Goal: Task Accomplishment & Management: Manage account settings

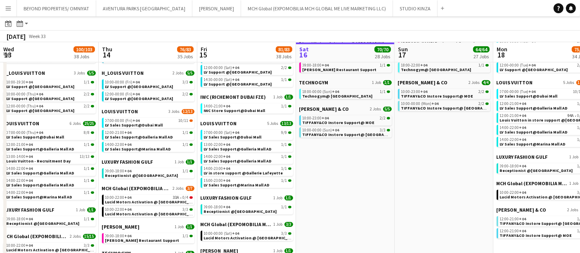
scroll to position [0, 324]
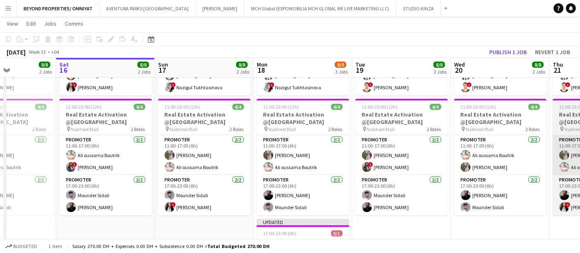
scroll to position [0, 339]
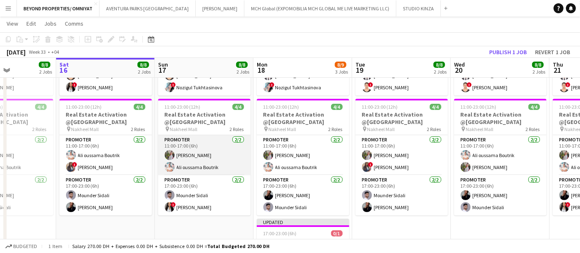
click at [215, 149] on app-card-role "Promoter 2/2 11:00-17:00 (6h) Yulia Morozova Ali oussama Boutrik" at bounding box center [204, 155] width 92 height 40
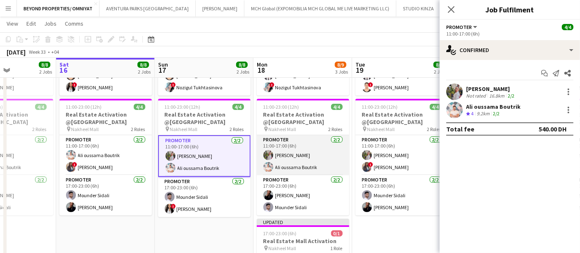
click at [313, 143] on app-card-role "Promoter 2/2 11:00-17:00 (6h) Yulia Morozova Ali oussama Boutrik" at bounding box center [303, 155] width 92 height 40
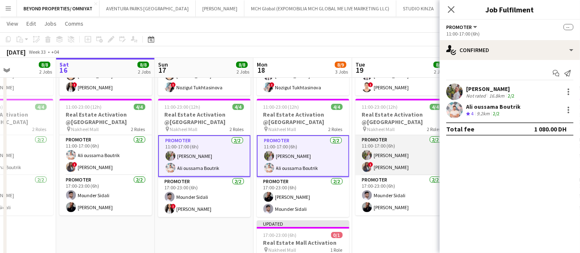
click at [369, 147] on app-card-role "Promoter 2/2 11:00-17:00 (6h) Yulia Morozova ! Rajaa Fannan" at bounding box center [401, 155] width 92 height 40
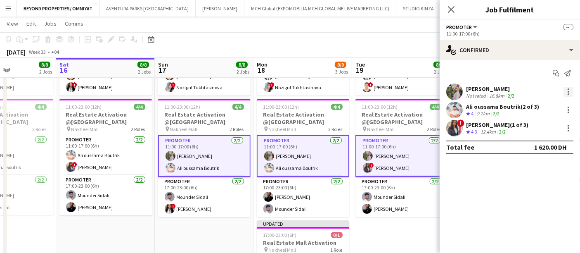
click at [568, 88] on div at bounding box center [569, 92] width 10 height 10
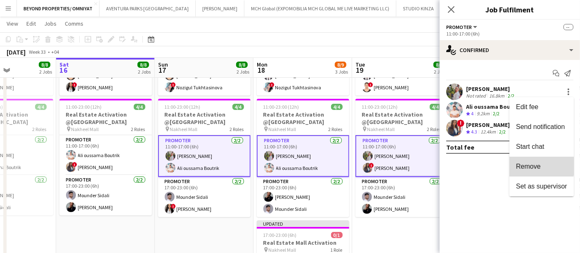
click at [526, 164] on span "Remove" at bounding box center [528, 166] width 25 height 7
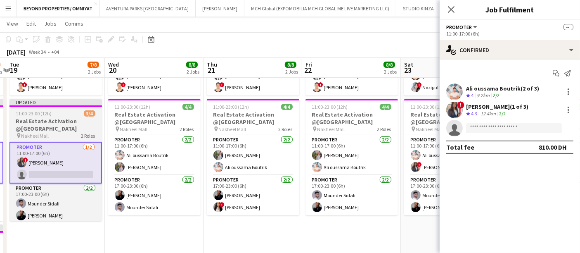
scroll to position [0, 293]
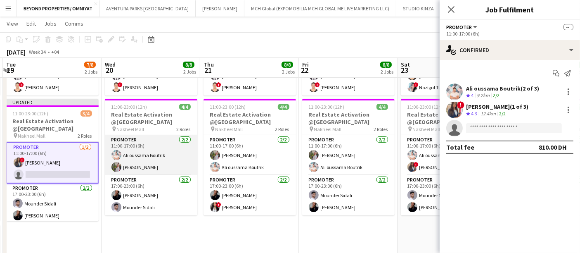
click at [136, 152] on app-card-role "Promoter 2/2 11:00-17:00 (6h) Ali oussama Boutrik Yulia Morozova" at bounding box center [151, 155] width 92 height 40
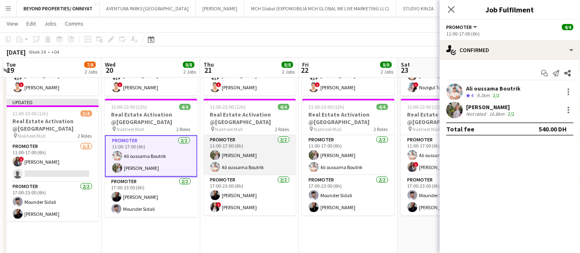
click at [237, 161] on app-card-role "Promoter 2/2 11:00-17:00 (6h) Yulia Morozova Ali oussama Boutrik" at bounding box center [250, 155] width 92 height 40
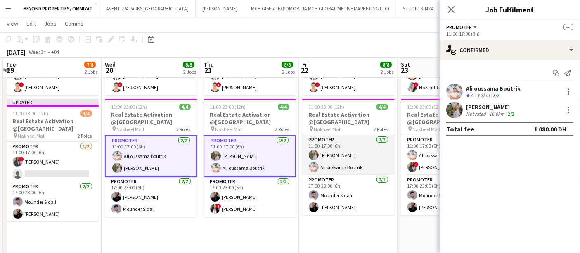
click at [334, 151] on app-card-role "Promoter 2/2 11:00-17:00 (6h) Yulia Morozova Ali oussama Boutrik" at bounding box center [348, 155] width 92 height 40
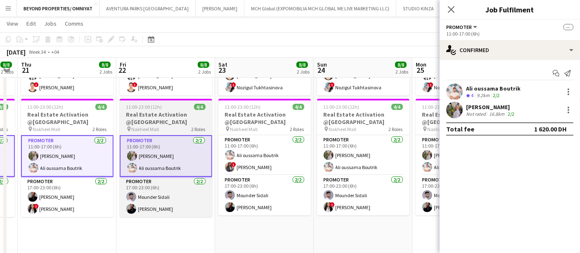
scroll to position [0, 299]
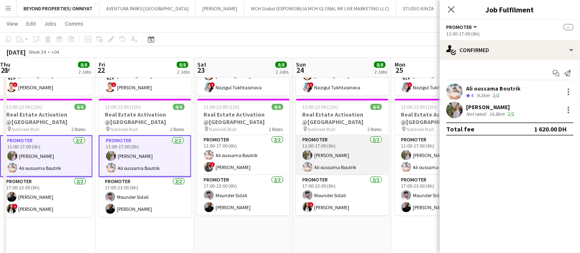
click at [336, 149] on app-card-role "Promoter 2/2 11:00-17:00 (6h) Yulia Morozova Ali oussama Boutrik" at bounding box center [342, 155] width 92 height 40
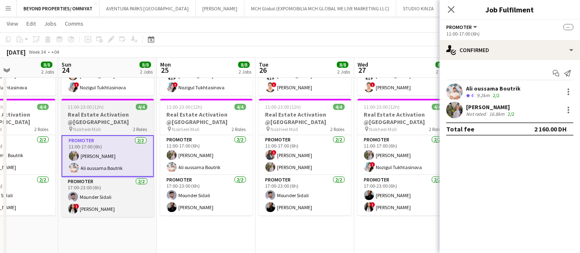
scroll to position [0, 322]
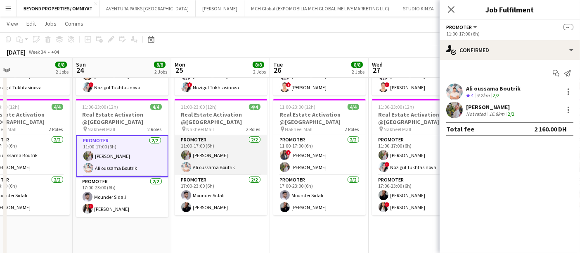
click at [231, 148] on app-card-role "Promoter 2/2 11:00-17:00 (6h) Yulia Morozova Ali oussama Boutrik" at bounding box center [221, 155] width 92 height 40
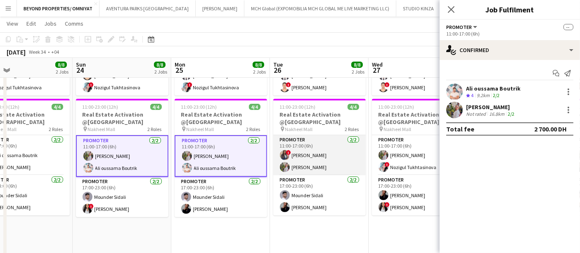
click at [344, 154] on app-card-role "Promoter 2/2 11:00-17:00 (6h) ! Rajaa Fannan Yulia Morozova" at bounding box center [319, 155] width 92 height 40
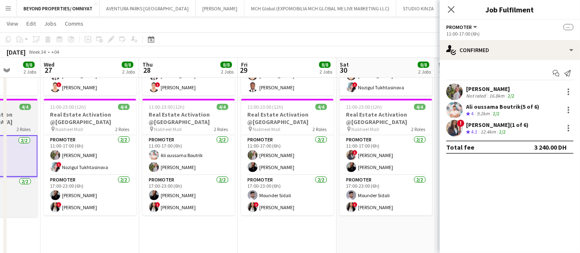
scroll to position [0, 266]
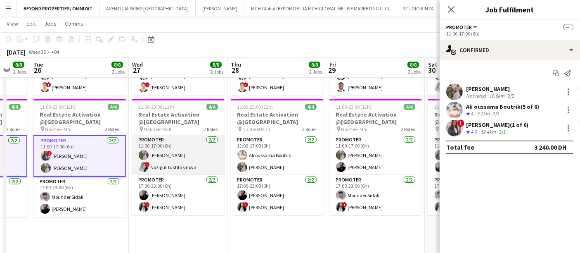
click at [180, 154] on app-card-role "Promoter 2/2 11:00-17:00 (6h) Yulia Morozova ! Nozigul Tukhtasinova" at bounding box center [178, 155] width 92 height 40
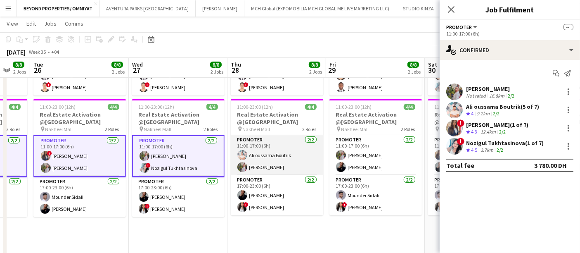
click at [276, 150] on app-card-role "Promoter 2/2 11:00-17:00 (6h) Ali oussama Boutrik Yulia Morozova" at bounding box center [277, 155] width 92 height 40
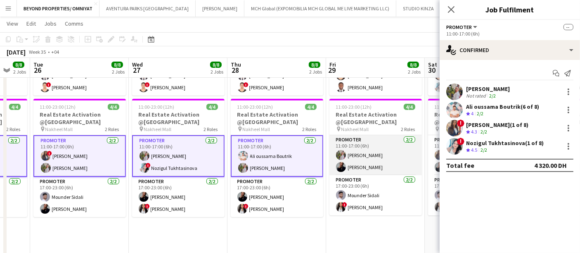
click at [370, 158] on app-card-role "Promoter 2/2 11:00-17:00 (6h) Yulia Morozova Mey Nory" at bounding box center [375, 155] width 92 height 40
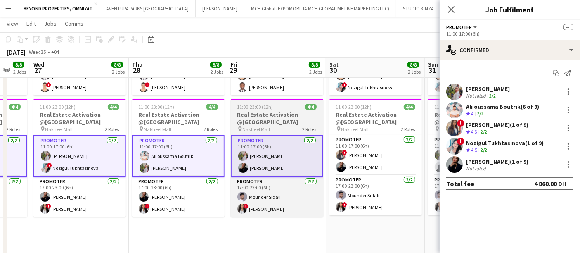
scroll to position [0, 299]
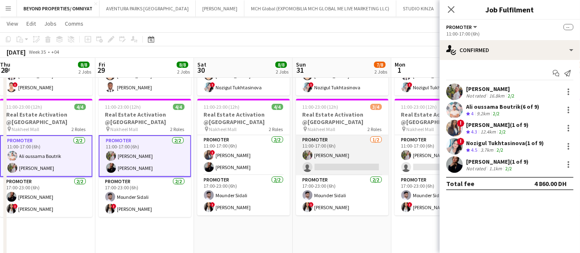
click at [351, 142] on app-card-role "Promoter 1/2 11:00-17:00 (6h) Yulia Morozova single-neutral-actions" at bounding box center [342, 155] width 92 height 40
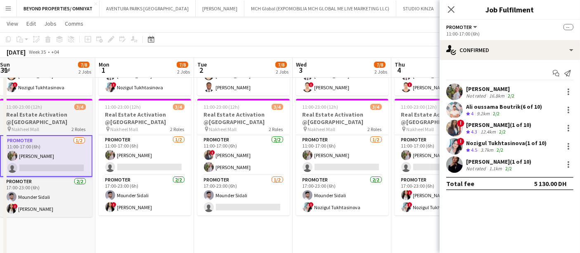
scroll to position [0, 273]
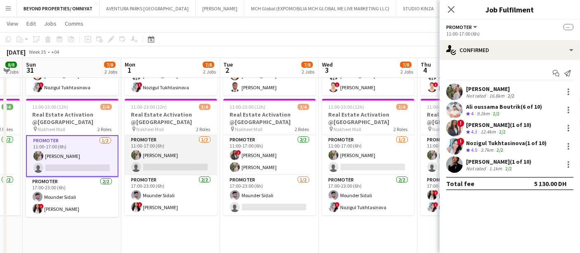
click at [169, 149] on app-card-role "Promoter 1/2 11:00-17:00 (6h) Yulia Morozova single-neutral-actions" at bounding box center [171, 155] width 92 height 40
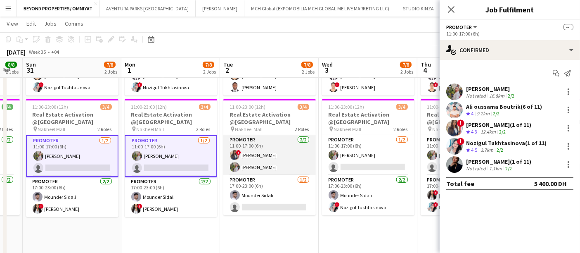
click at [257, 154] on app-card-role "Promoter 2/2 11:00-17:00 (6h) ! Rajaa Fannan Yulia Morozova" at bounding box center [269, 155] width 92 height 40
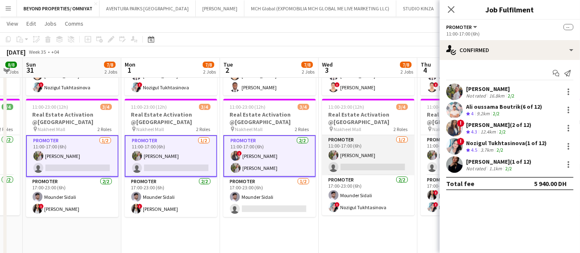
click at [367, 155] on app-card-role "Promoter 1/2 11:00-17:00 (6h) Yulia Morozova single-neutral-actions" at bounding box center [368, 155] width 92 height 40
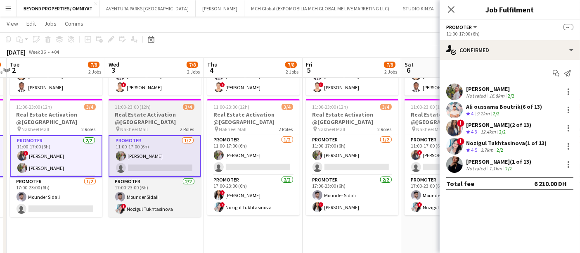
scroll to position [0, 291]
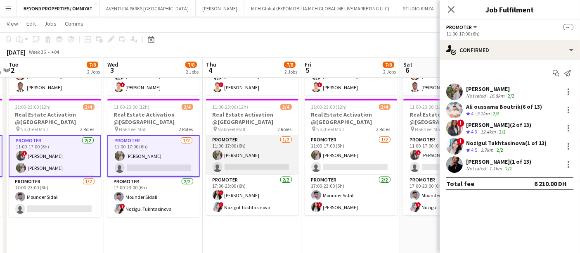
click at [251, 152] on app-card-role "Promoter 1/2 11:00-17:00 (6h) Yulia Morozova single-neutral-actions" at bounding box center [252, 155] width 92 height 40
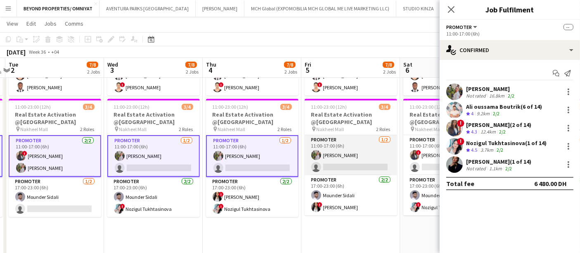
click at [346, 153] on app-card-role "Promoter 1/2 11:00-17:00 (6h) Yulia Morozova single-neutral-actions" at bounding box center [351, 155] width 92 height 40
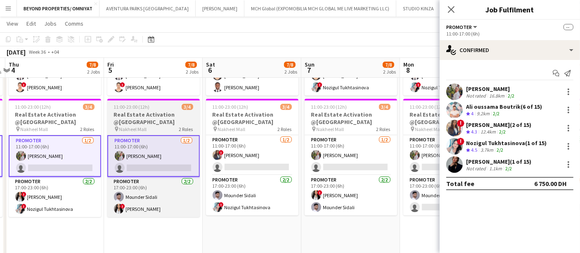
scroll to position [0, 315]
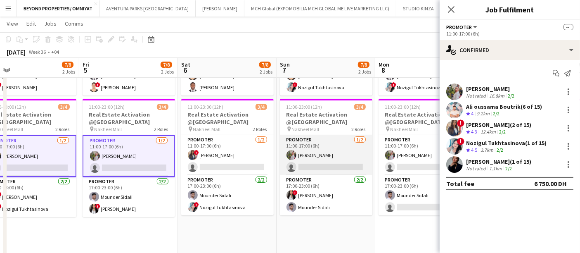
click at [308, 153] on app-card-role "Promoter 1/2 11:00-17:00 (6h) Yulia Morozova single-neutral-actions" at bounding box center [326, 155] width 92 height 40
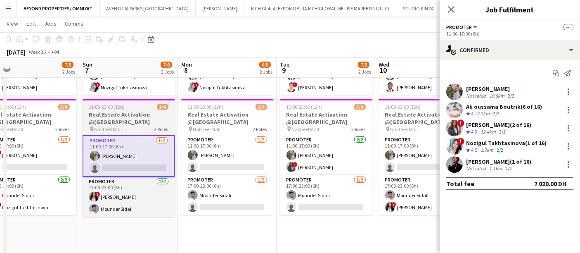
scroll to position [0, 295]
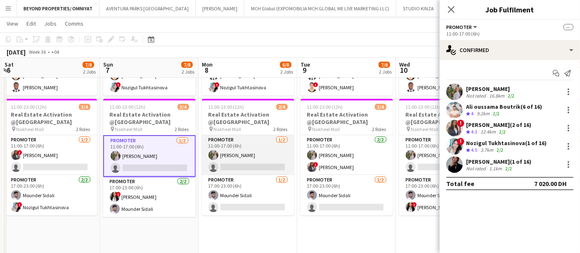
click at [225, 144] on app-card-role "Promoter 1/2 11:00-17:00 (6h) Yulia Morozova single-neutral-actions" at bounding box center [248, 155] width 92 height 40
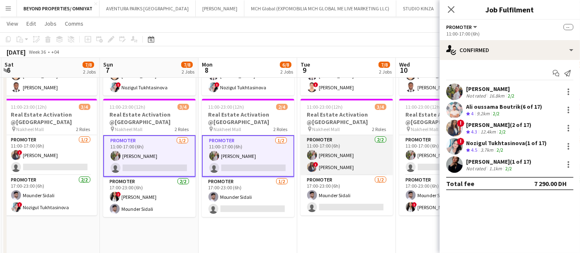
click at [357, 149] on app-card-role "Promoter 2/2 11:00-17:00 (6h) Yulia Morozova ! Rajaa Fannan" at bounding box center [347, 155] width 92 height 40
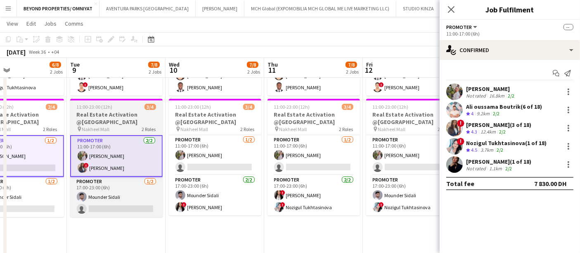
scroll to position [0, 261]
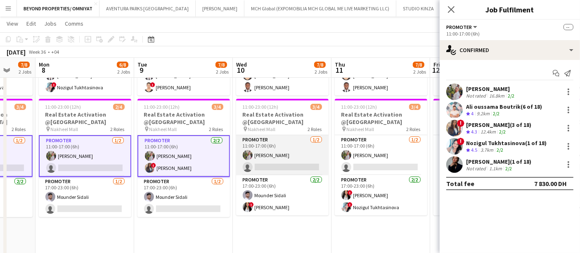
click at [274, 145] on app-card-role "Promoter 1/2 11:00-17:00 (6h) Yulia Morozova single-neutral-actions" at bounding box center [282, 155] width 92 height 40
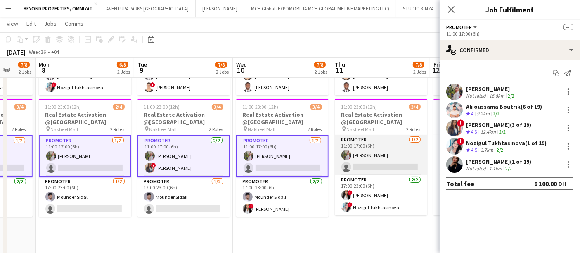
click at [379, 150] on app-card-role "Promoter 1/2 11:00-17:00 (6h) Yulia Morozova single-neutral-actions" at bounding box center [381, 155] width 92 height 40
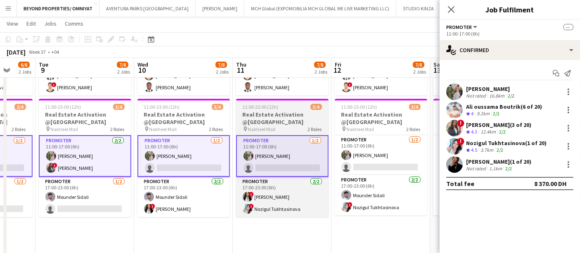
scroll to position [0, 266]
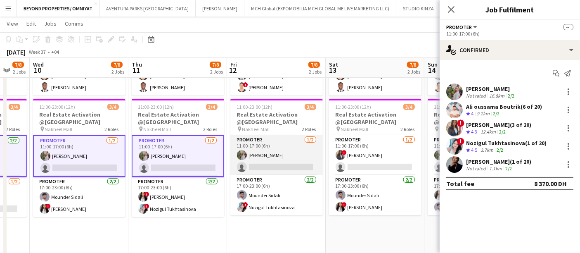
click at [257, 151] on app-card-role "Promoter 1/2 11:00-17:00 (6h) Yulia Morozova single-neutral-actions" at bounding box center [276, 155] width 92 height 40
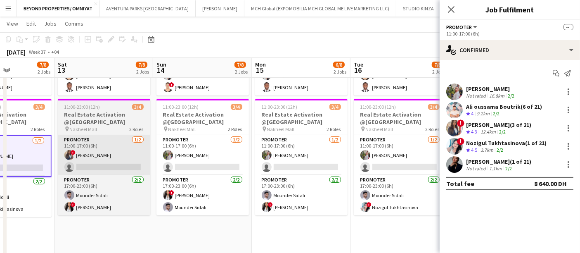
scroll to position [0, 259]
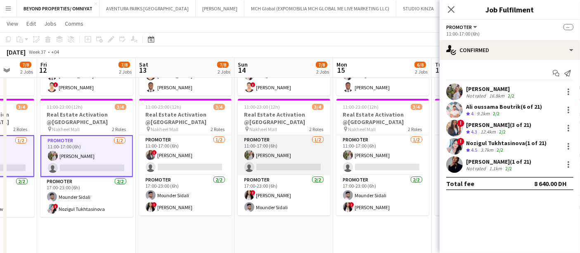
click at [268, 147] on app-card-role "Promoter 1/2 11:00-17:00 (6h) Yulia Morozova single-neutral-actions" at bounding box center [284, 155] width 92 height 40
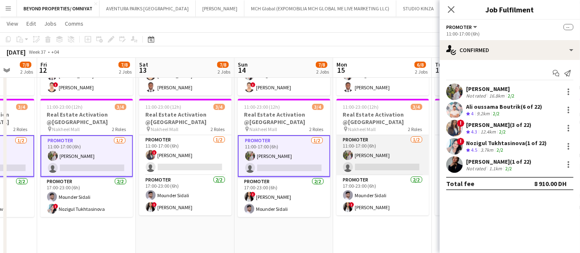
click at [385, 154] on app-card-role "Promoter 1/2 11:00-17:00 (6h) Yulia Morozova single-neutral-actions" at bounding box center [382, 155] width 92 height 40
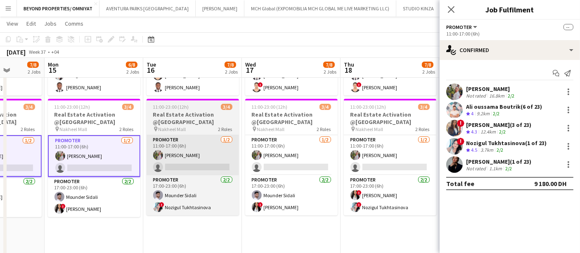
scroll to position [0, 251]
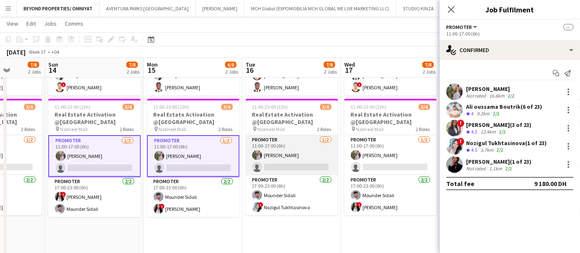
click at [281, 150] on app-card-role "Promoter 1/2 11:00-17:00 (6h) Yulia Morozova single-neutral-actions" at bounding box center [292, 155] width 92 height 40
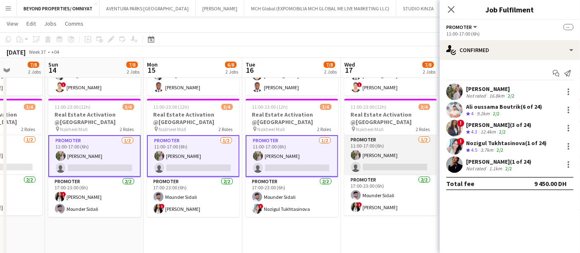
click at [374, 149] on app-card-role "Promoter 1/2 11:00-17:00 (6h) Yulia Morozova single-neutral-actions" at bounding box center [390, 155] width 92 height 40
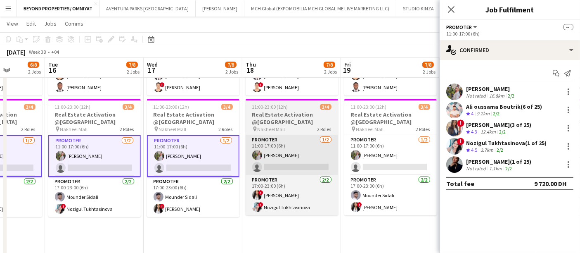
scroll to position [0, 256]
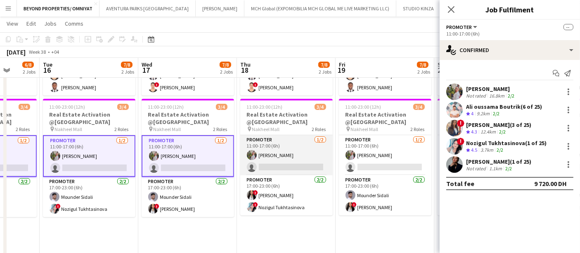
click at [277, 148] on app-card-role "Promoter 1/2 11:00-17:00 (6h) Yulia Morozova single-neutral-actions" at bounding box center [286, 155] width 92 height 40
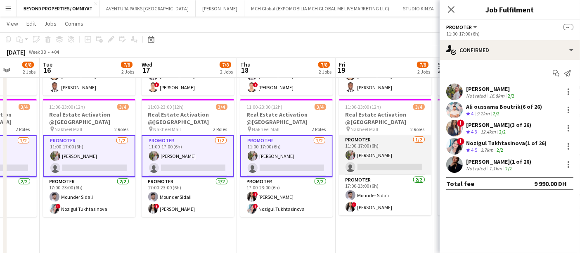
click at [381, 149] on app-card-role "Promoter 1/2 11:00-17:00 (6h) Yulia Morozova single-neutral-actions" at bounding box center [385, 155] width 92 height 40
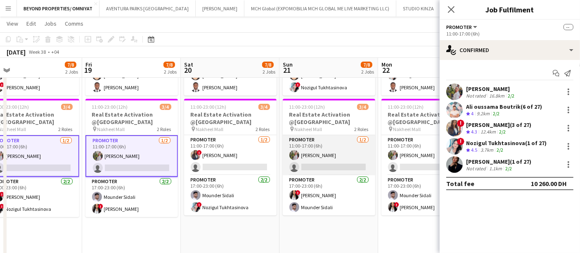
scroll to position [0, 259]
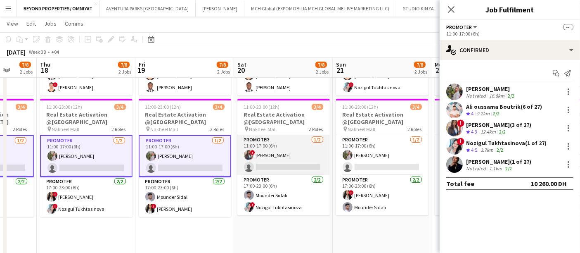
click at [272, 143] on app-card-role "Promoter 1/2 11:00-17:00 (6h) ! Rajaa Fannan single-neutral-actions" at bounding box center [283, 155] width 92 height 40
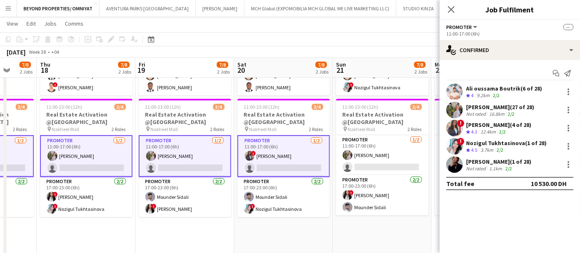
click at [272, 143] on app-card-role "Promoter 1/2 11:00-17:00 (6h) ! Rajaa Fannan single-neutral-actions" at bounding box center [283, 156] width 92 height 42
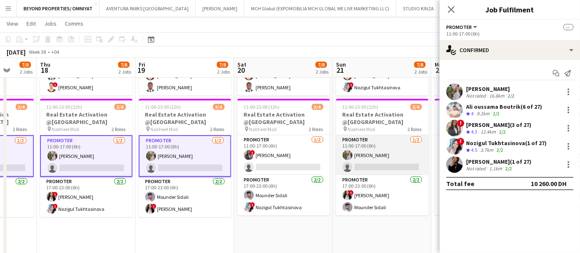
click at [380, 150] on app-card-role "Promoter 1/2 11:00-17:00 (6h) Yulia Morozova single-neutral-actions" at bounding box center [382, 155] width 92 height 40
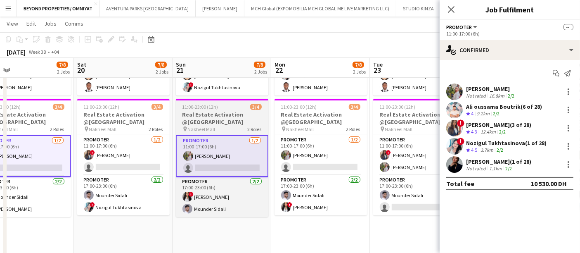
scroll to position [0, 339]
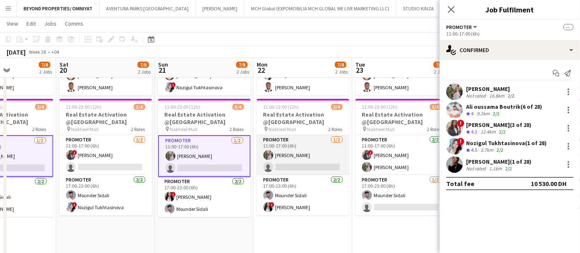
click at [302, 157] on app-card-role "Promoter 1/2 11:00-17:00 (6h) Yulia Morozova single-neutral-actions" at bounding box center [303, 155] width 92 height 40
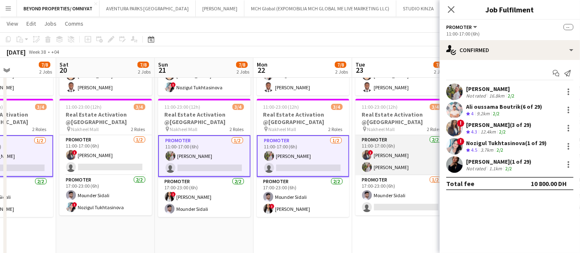
click at [377, 159] on app-card-role "Promoter 2/2 11:00-17:00 (6h) ! Rajaa Fannan Yulia Morozova" at bounding box center [401, 155] width 92 height 40
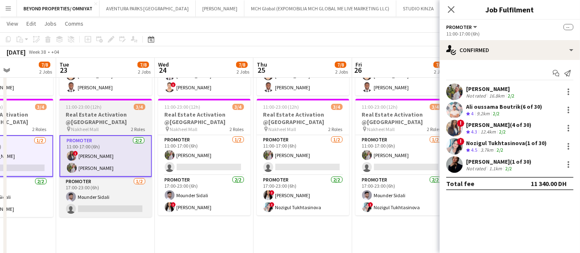
scroll to position [0, 220]
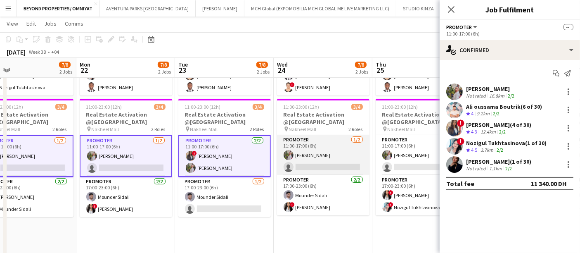
click at [302, 141] on app-card-role "Promoter 1/2 11:00-17:00 (6h) Yulia Morozova single-neutral-actions" at bounding box center [323, 155] width 92 height 40
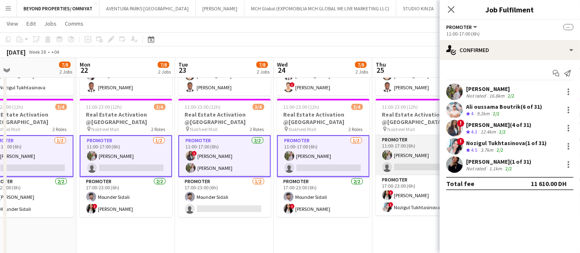
click at [413, 140] on app-card-role "Promoter 1/2 11:00-17:00 (6h) Yulia Morozova single-neutral-actions" at bounding box center [422, 155] width 92 height 40
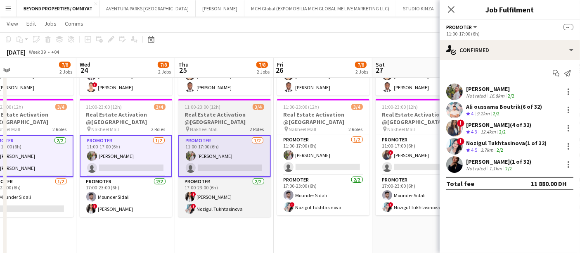
scroll to position [0, 261]
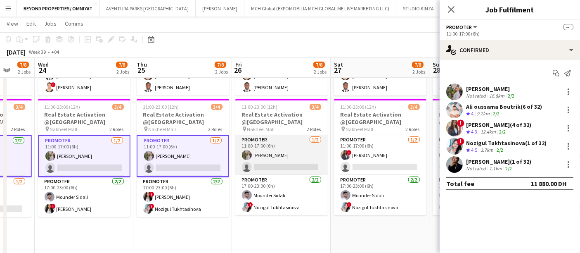
click at [280, 146] on app-card-role "Promoter 1/2 11:00-17:00 (6h) Yulia Morozova single-neutral-actions" at bounding box center [281, 155] width 92 height 40
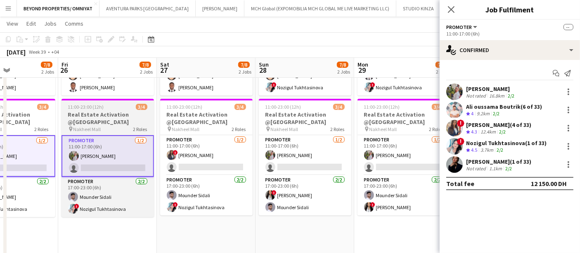
scroll to position [0, 337]
click at [280, 146] on app-card-role "Promoter 1/2 11:00-17:00 (6h) Yulia Morozova single-neutral-actions" at bounding box center [304, 155] width 92 height 40
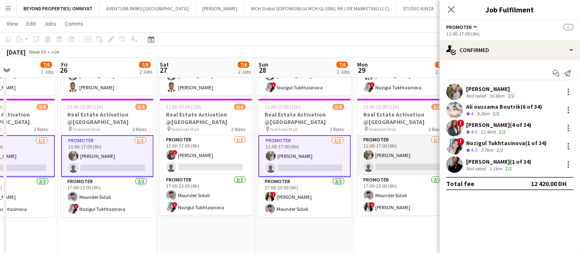
click at [389, 152] on app-card-role "Promoter 1/2 11:00-17:00 (6h) Yulia Morozova single-neutral-actions" at bounding box center [403, 155] width 92 height 40
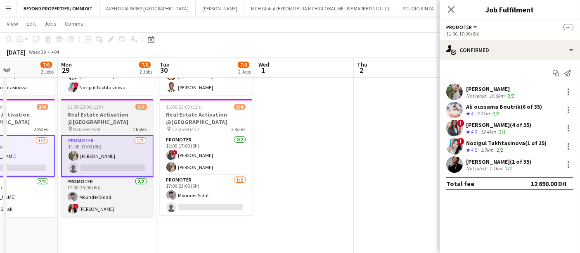
scroll to position [0, 264]
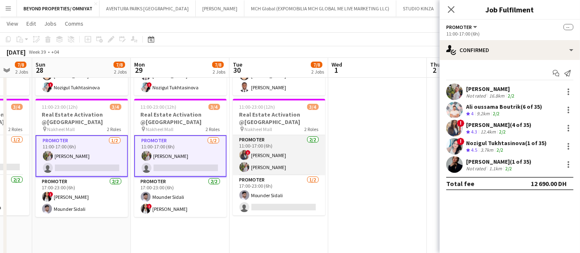
click at [265, 151] on app-card-role "Promoter 2/2 11:00-17:00 (6h) ! Rajaa Fannan Yulia Morozova" at bounding box center [279, 155] width 92 height 40
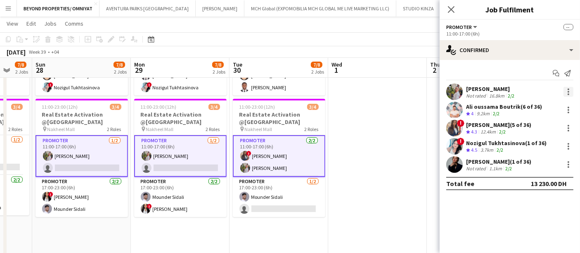
click at [566, 89] on div at bounding box center [569, 92] width 10 height 10
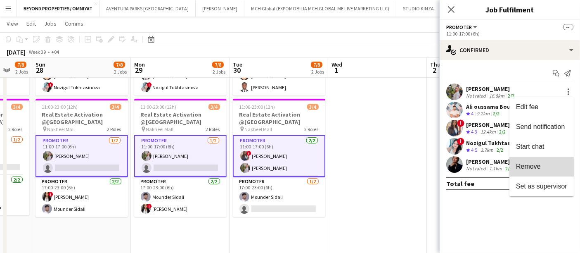
click at [540, 168] on span "Remove" at bounding box center [528, 166] width 25 height 7
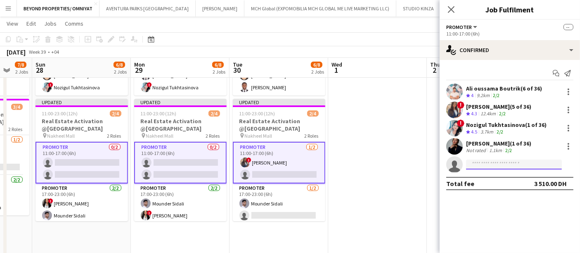
click at [494, 162] on input at bounding box center [514, 164] width 96 height 10
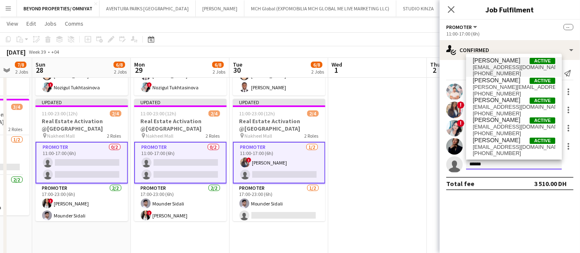
type input "******"
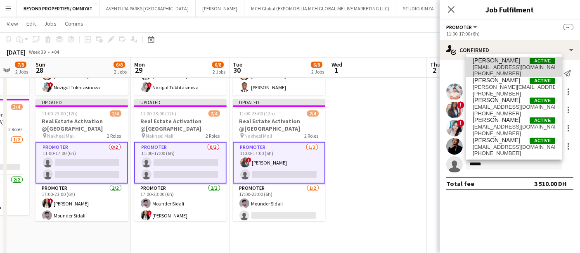
click at [499, 63] on span "Mariam Ammary" at bounding box center [496, 60] width 47 height 7
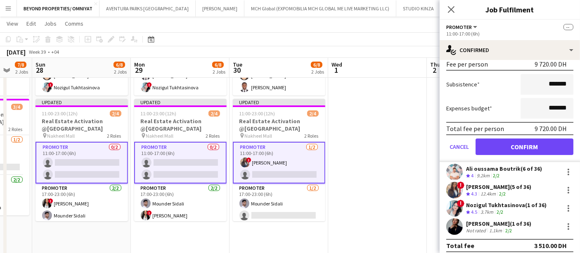
scroll to position [127, 0]
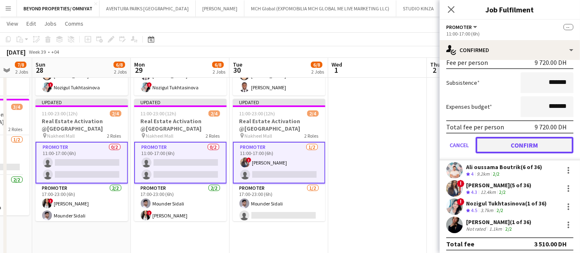
click at [524, 145] on button "Confirm" at bounding box center [525, 145] width 98 height 17
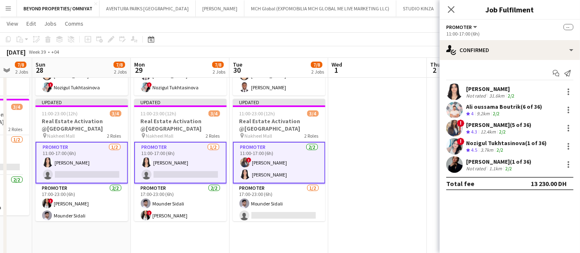
scroll to position [0, 0]
click at [453, 11] on icon at bounding box center [451, 9] width 8 height 8
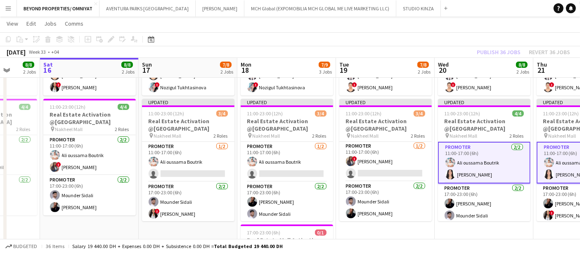
scroll to position [0, 256]
click at [372, 155] on app-card-role "Promoter 1/2 11:00-17:00 (6h) ! Rajaa Fannan single-neutral-actions" at bounding box center [385, 161] width 92 height 40
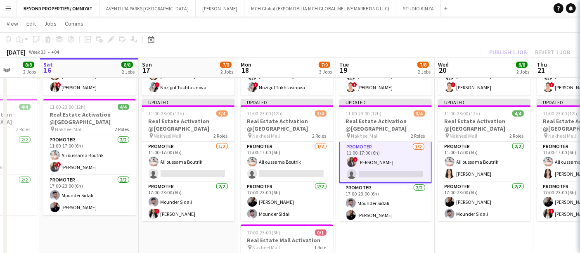
scroll to position [1, 0]
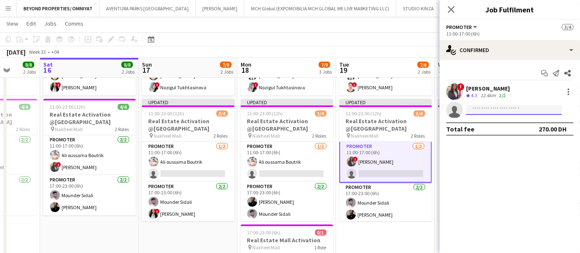
click at [481, 108] on input at bounding box center [514, 110] width 96 height 10
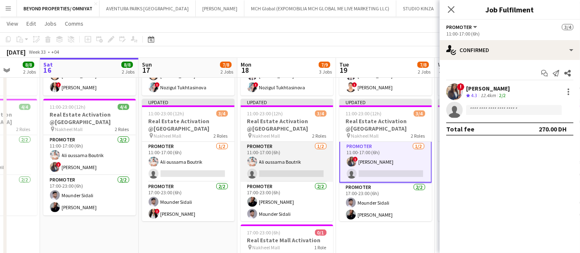
click at [273, 164] on app-card-role "Promoter 1/2 11:00-17:00 (6h) Ali oussama Boutrik single-neutral-actions" at bounding box center [287, 162] width 92 height 40
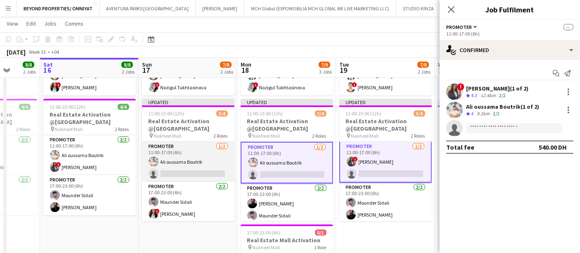
click at [182, 163] on app-card-role "Promoter 1/2 11:00-17:00 (6h) Ali oussama Boutrik single-neutral-actions" at bounding box center [188, 162] width 92 height 40
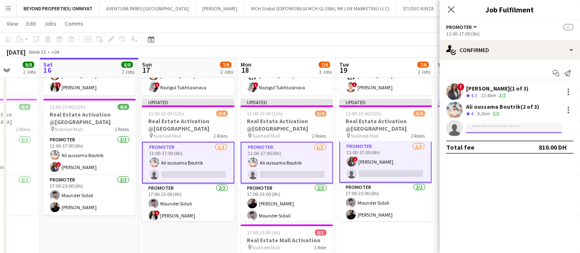
click at [495, 130] on input at bounding box center [514, 128] width 96 height 10
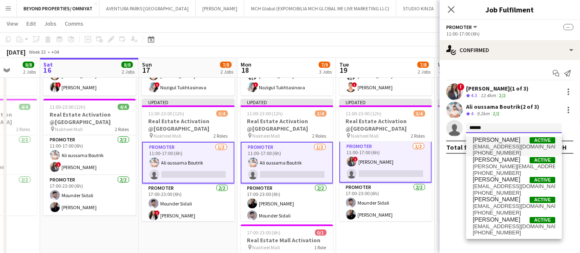
type input "******"
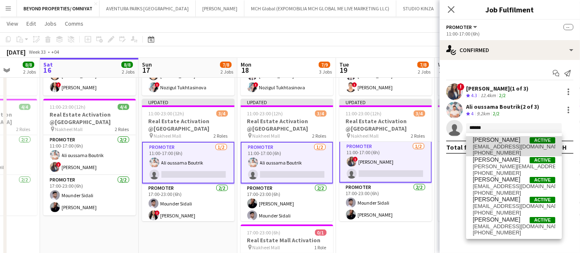
click at [498, 144] on span "mariamalammaryy@gmail.com" at bounding box center [514, 146] width 83 height 7
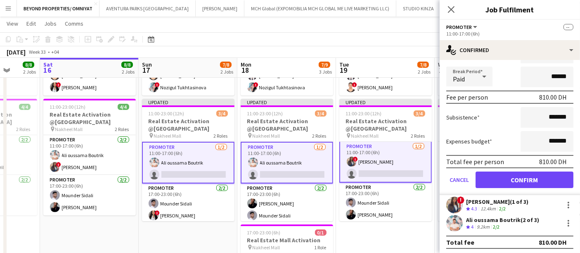
scroll to position [93, 0]
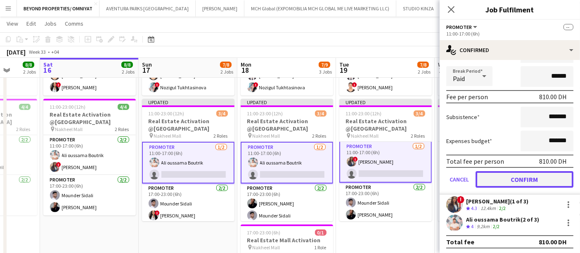
click at [511, 178] on button "Confirm" at bounding box center [525, 179] width 98 height 17
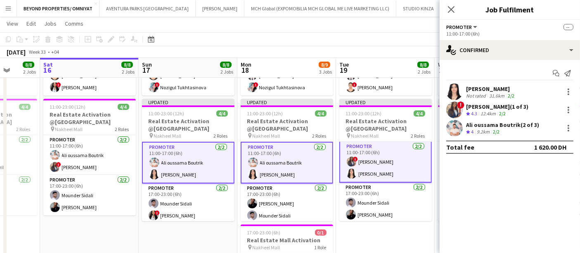
scroll to position [0, 0]
click at [453, 7] on icon at bounding box center [451, 9] width 8 height 8
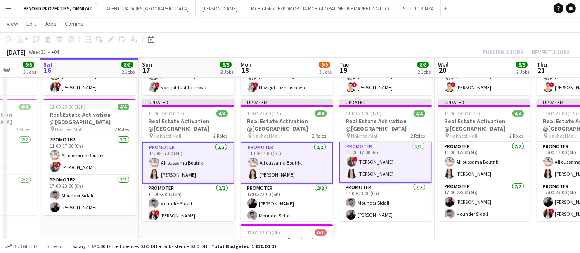
click at [462, 57] on div "August 2025 Week 33 • +04 Publish 3 jobs Revert 3 jobs" at bounding box center [290, 52] width 580 height 12
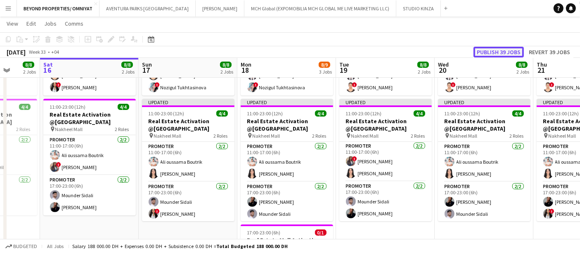
click at [488, 52] on button "Publish 39 jobs" at bounding box center [499, 52] width 50 height 11
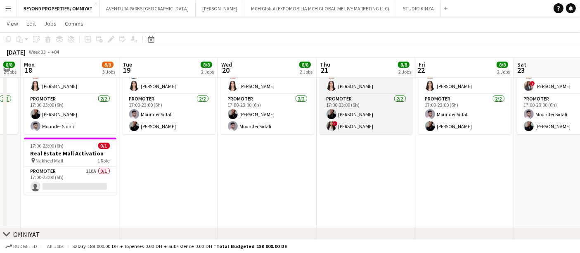
scroll to position [0, 247]
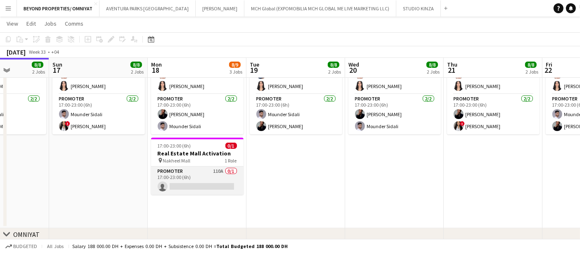
click at [201, 166] on app-card-role "Promoter 110A 0/1 17:00-23:00 (6h) single-neutral-actions" at bounding box center [197, 180] width 92 height 28
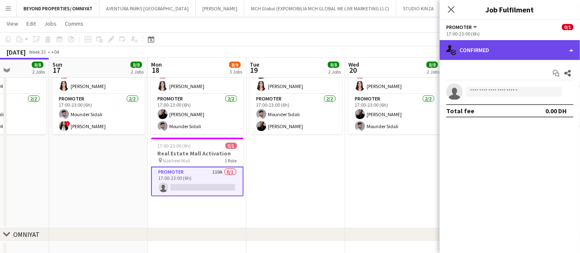
click at [521, 50] on div "single-neutral-actions-check-2 Confirmed" at bounding box center [510, 50] width 140 height 20
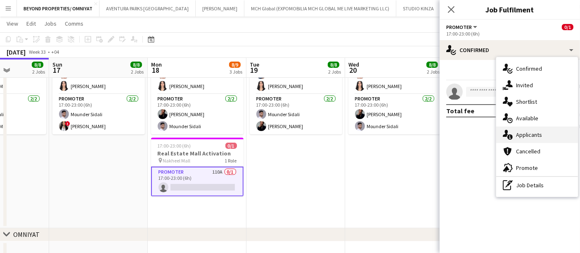
click at [535, 131] on div "single-neutral-actions-information Applicants" at bounding box center [537, 134] width 82 height 17
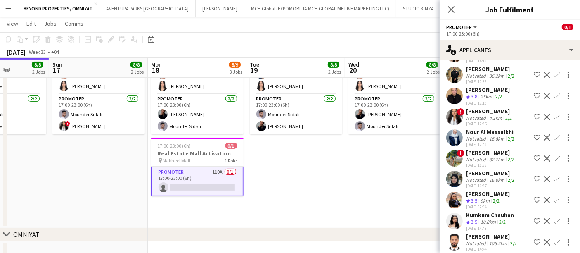
scroll to position [2114, 0]
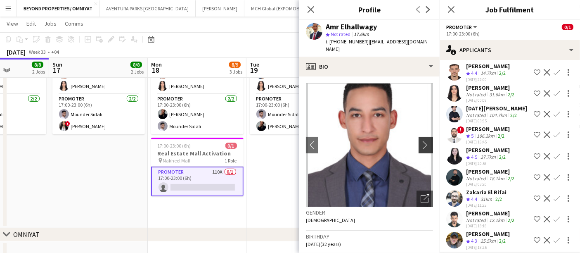
click at [421, 140] on app-icon "chevron-right" at bounding box center [427, 144] width 13 height 9
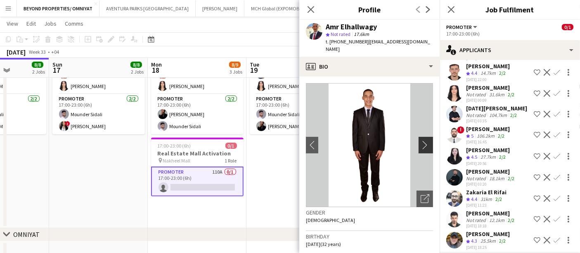
click at [421, 140] on app-icon "chevron-right" at bounding box center [427, 144] width 13 height 9
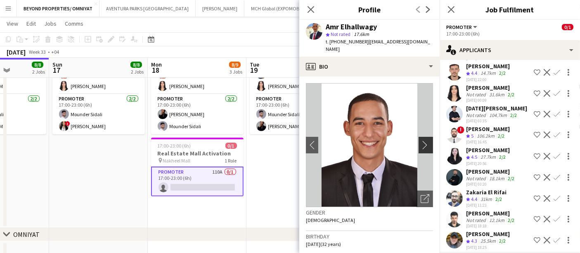
click at [421, 140] on app-icon "chevron-right" at bounding box center [427, 144] width 13 height 9
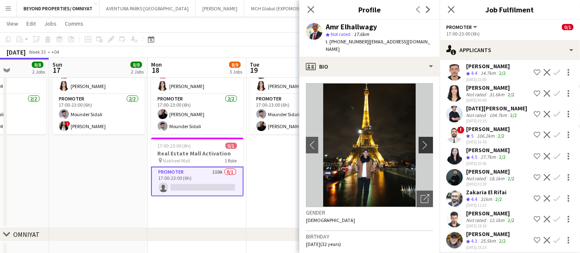
click at [421, 140] on app-icon "chevron-right" at bounding box center [427, 144] width 13 height 9
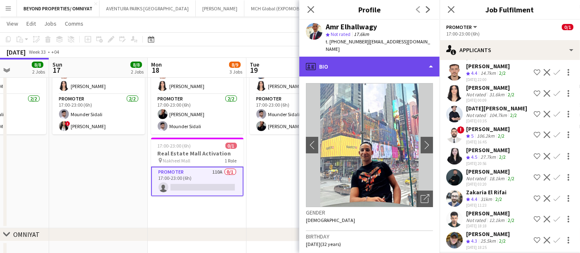
click at [350, 59] on div "profile Bio" at bounding box center [369, 67] width 140 height 20
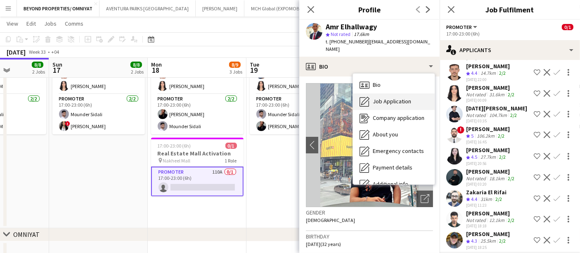
click at [379, 97] on span "Job Application" at bounding box center [392, 100] width 38 height 7
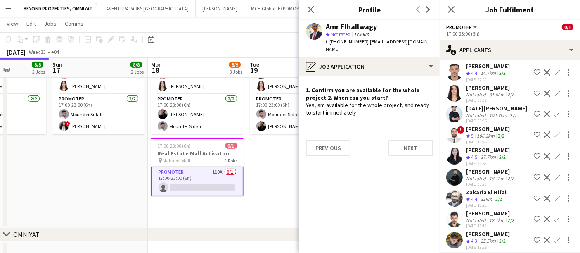
click at [459, 232] on app-user-avatar at bounding box center [454, 240] width 17 height 17
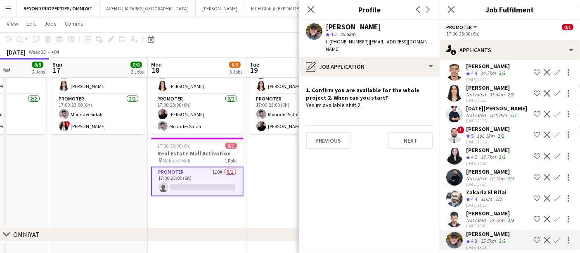
click at [460, 211] on app-user-avatar at bounding box center [454, 219] width 17 height 17
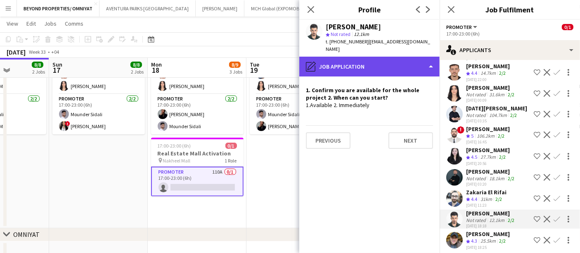
click at [343, 65] on div "pencil4 Job Application" at bounding box center [369, 67] width 140 height 20
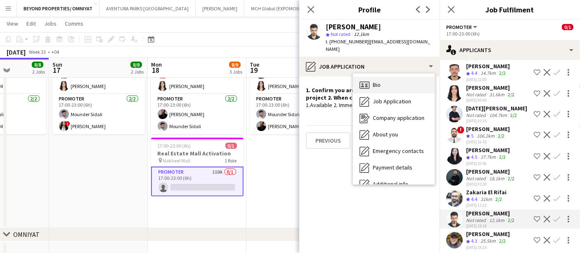
click at [384, 79] on div "Bio Bio" at bounding box center [394, 85] width 82 height 17
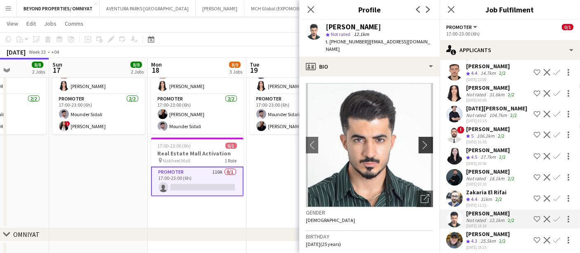
click at [421, 140] on app-icon "chevron-right" at bounding box center [427, 144] width 13 height 9
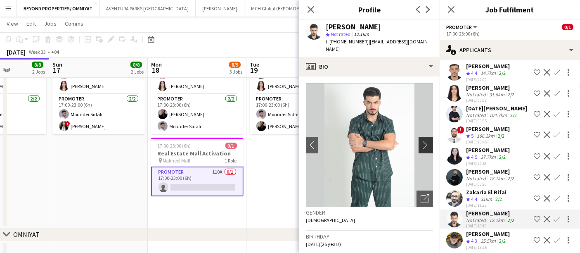
click at [421, 140] on app-icon "chevron-right" at bounding box center [427, 144] width 13 height 9
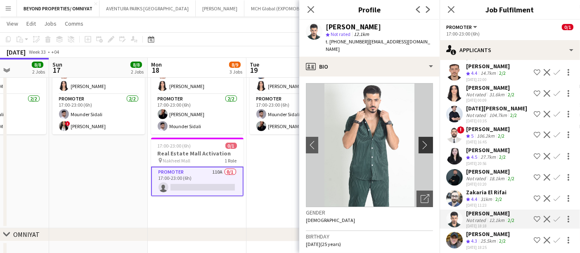
click at [421, 140] on app-icon "chevron-right" at bounding box center [427, 144] width 13 height 9
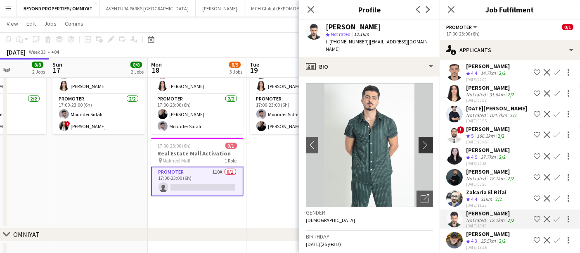
click at [421, 140] on app-icon "chevron-right" at bounding box center [427, 144] width 13 height 9
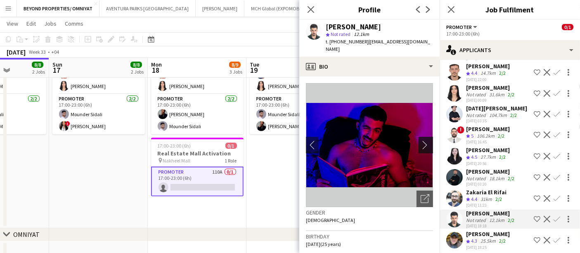
click at [421, 140] on app-icon "chevron-right" at bounding box center [427, 144] width 13 height 9
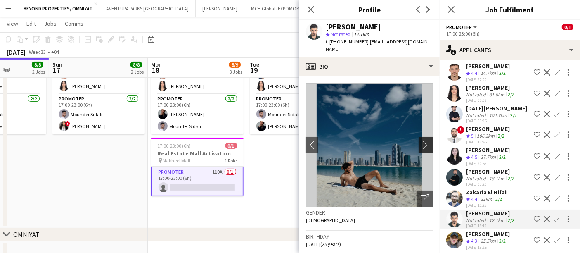
click at [421, 140] on app-icon "chevron-right" at bounding box center [427, 144] width 13 height 9
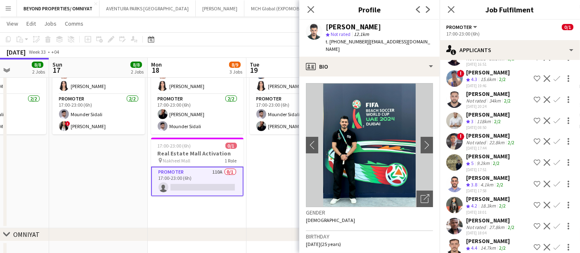
scroll to position [1939, 0]
click at [451, 197] on app-user-avatar at bounding box center [454, 205] width 17 height 17
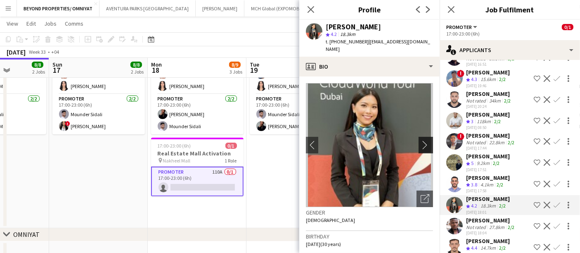
click at [421, 140] on app-icon "chevron-right" at bounding box center [427, 144] width 13 height 9
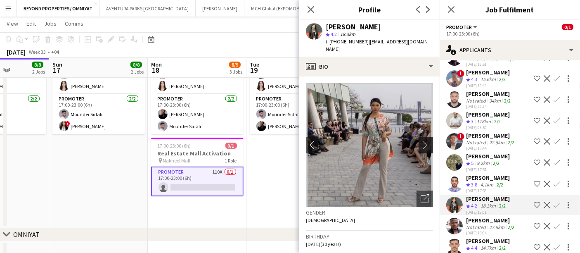
click at [421, 140] on app-icon "chevron-right" at bounding box center [427, 144] width 13 height 9
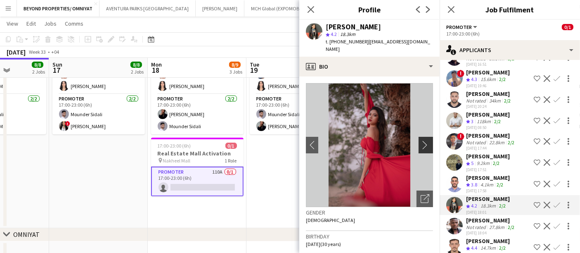
click at [421, 140] on app-icon "chevron-right" at bounding box center [427, 144] width 13 height 9
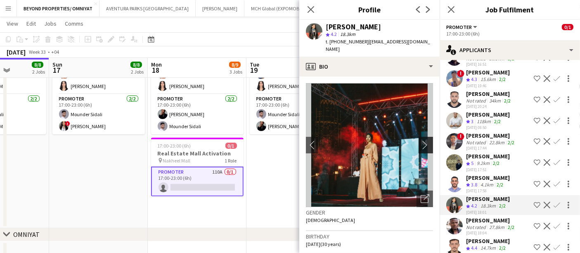
click at [421, 140] on app-icon "chevron-right" at bounding box center [427, 144] width 13 height 9
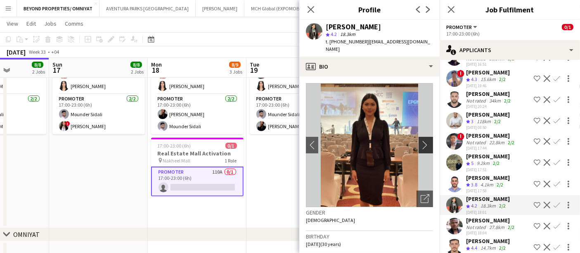
click at [421, 140] on app-icon "chevron-right" at bounding box center [427, 144] width 13 height 9
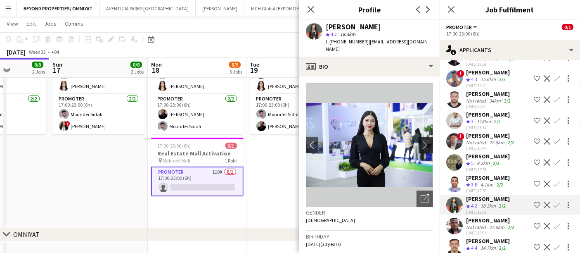
click at [421, 140] on app-icon "chevron-right" at bounding box center [427, 144] width 13 height 9
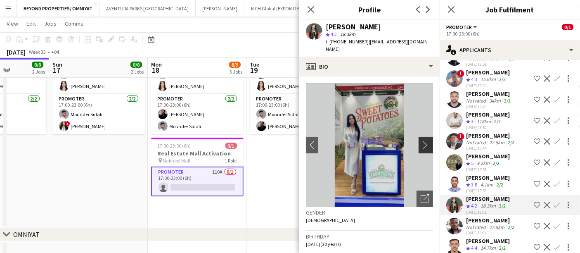
click at [421, 140] on app-icon "chevron-right" at bounding box center [427, 144] width 13 height 9
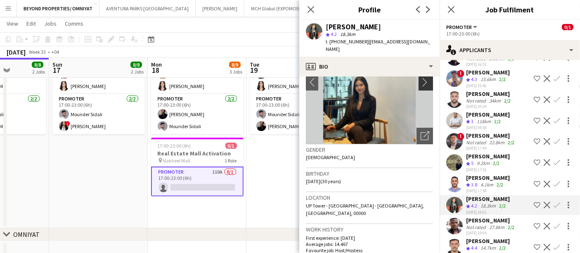
scroll to position [0, 0]
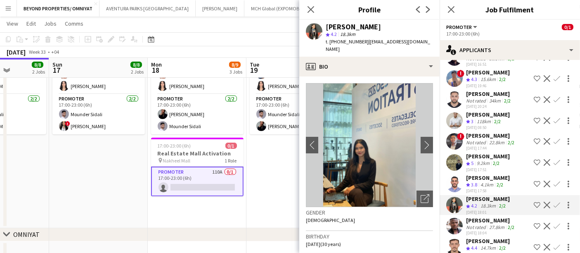
click at [534, 201] on app-icon "Shortlist crew" at bounding box center [537, 204] width 7 height 7
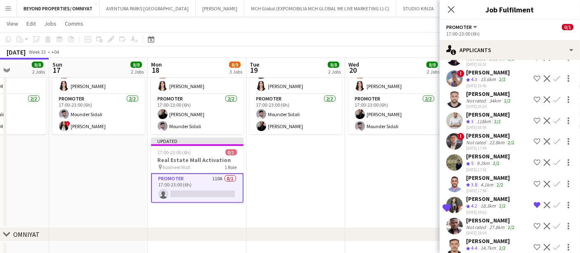
click at [453, 197] on app-user-avatar at bounding box center [454, 205] width 17 height 17
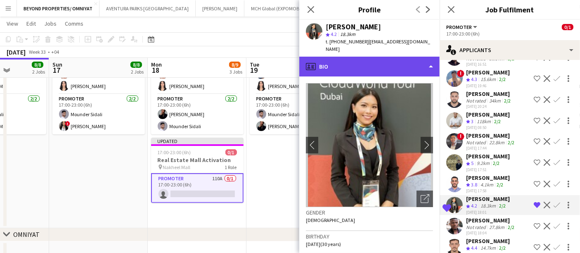
click at [370, 61] on div "profile Bio" at bounding box center [369, 67] width 140 height 20
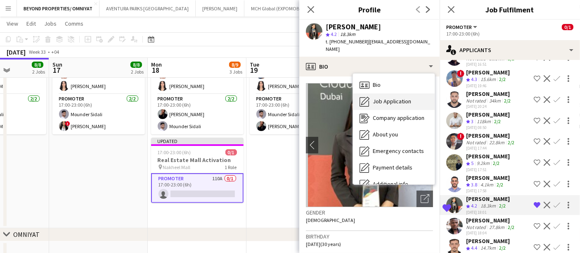
click at [380, 98] on div "Job Application Job Application" at bounding box center [394, 101] width 82 height 17
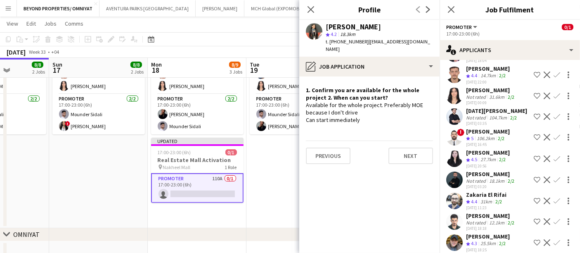
scroll to position [2114, 0]
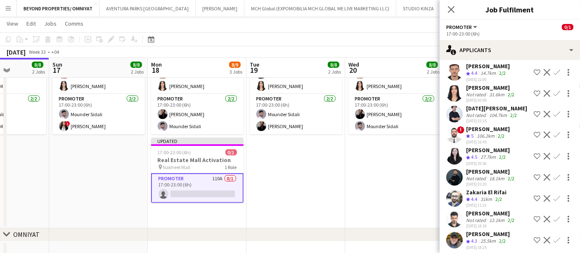
click at [453, 169] on app-user-avatar at bounding box center [454, 177] width 17 height 17
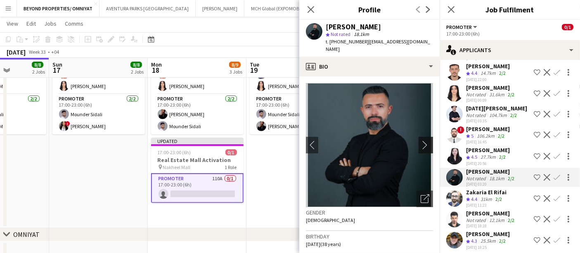
click at [421, 140] on app-icon "chevron-right" at bounding box center [427, 144] width 13 height 9
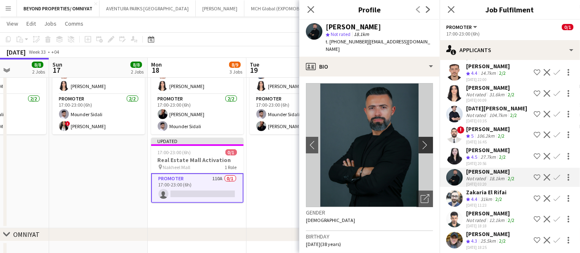
click at [421, 140] on app-icon "chevron-right" at bounding box center [427, 144] width 13 height 9
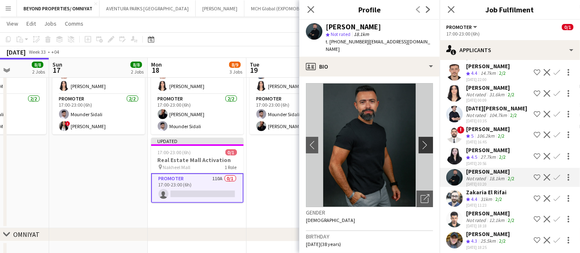
click at [421, 140] on app-icon "chevron-right" at bounding box center [427, 144] width 13 height 9
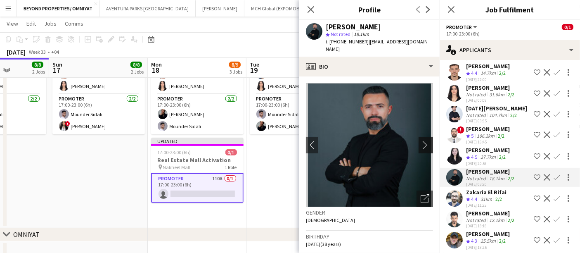
click at [421, 140] on app-icon "chevron-right" at bounding box center [427, 144] width 13 height 9
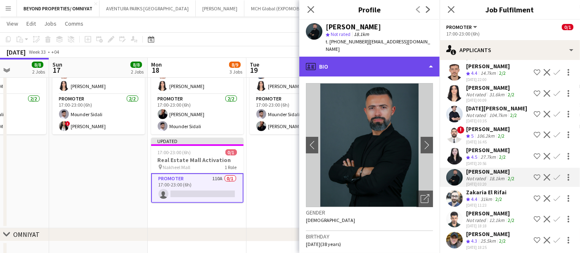
click at [377, 62] on div "profile Bio" at bounding box center [369, 67] width 140 height 20
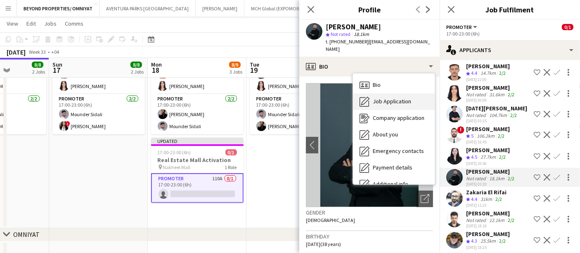
click at [387, 97] on span "Job Application" at bounding box center [392, 100] width 38 height 7
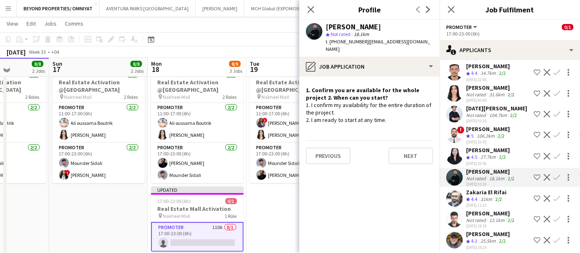
scroll to position [178, 0]
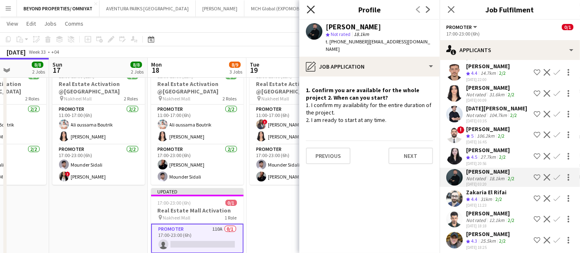
click at [313, 10] on icon "Close pop-in" at bounding box center [311, 9] width 8 height 8
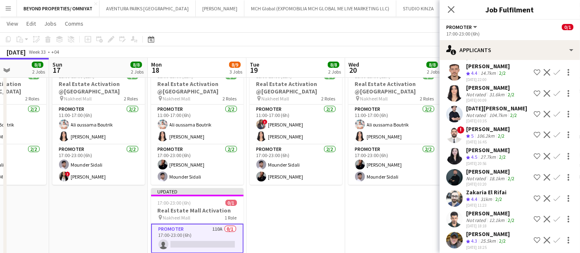
click at [534, 174] on app-icon "Shortlist crew" at bounding box center [537, 177] width 7 height 7
click at [469, 91] on div "Not rated" at bounding box center [476, 94] width 21 height 6
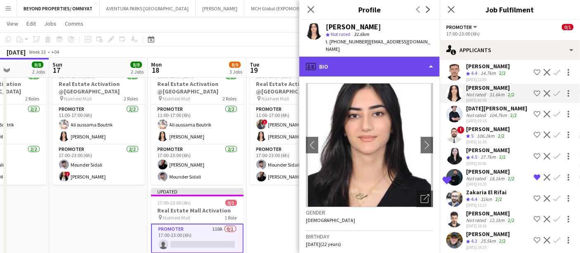
click at [375, 57] on div "profile Bio" at bounding box center [369, 67] width 140 height 20
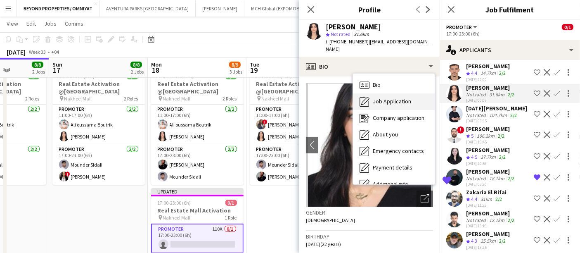
click at [401, 97] on span "Job Application" at bounding box center [392, 100] width 38 height 7
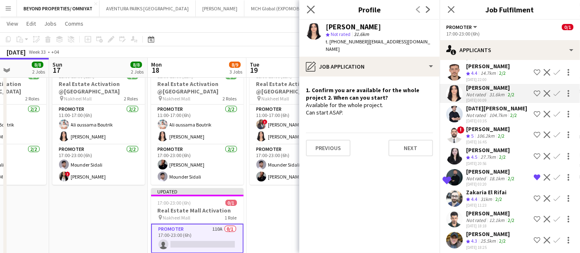
click at [311, 5] on icon "Close pop-in" at bounding box center [311, 9] width 8 height 8
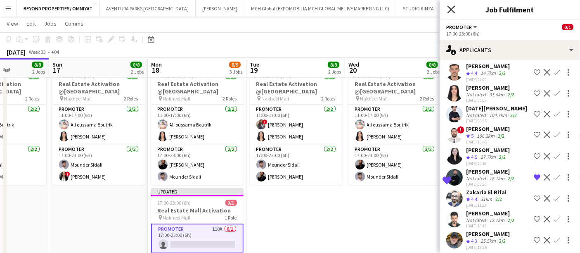
click at [452, 11] on icon "Close pop-in" at bounding box center [451, 9] width 8 height 8
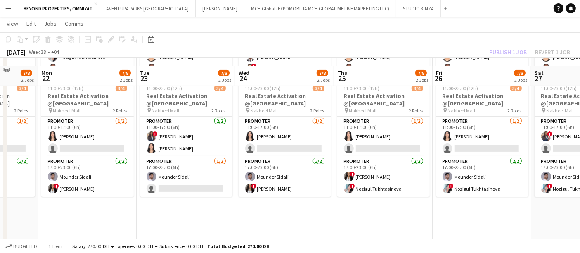
scroll to position [174, 0]
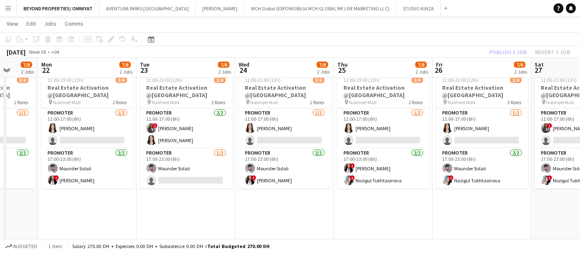
click at [384, 232] on app-date-cell "11:00-23:00 (12h) 4/4 Real Estate Activation @MOE pin Mall of Emirates 2 Roles …" at bounding box center [383, 119] width 99 height 326
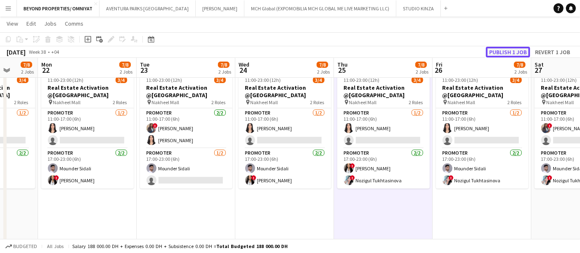
click at [511, 54] on button "Publish 1 job" at bounding box center [508, 52] width 44 height 11
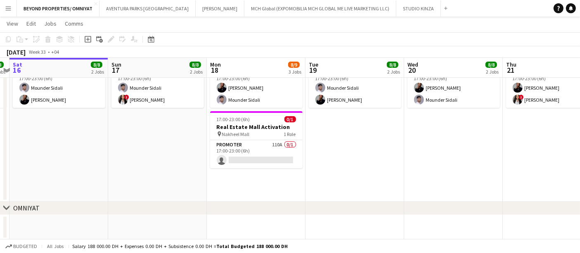
scroll to position [255, 0]
click at [251, 149] on app-card-role "Promoter 110A 0/1 17:00-23:00 (6h) single-neutral-actions" at bounding box center [256, 154] width 92 height 28
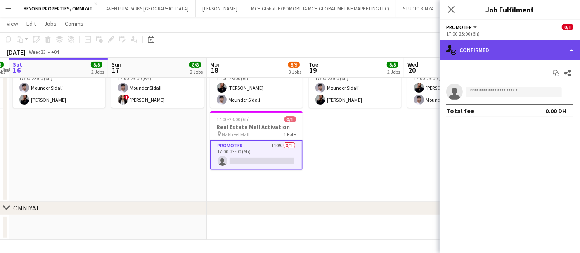
click at [501, 51] on div "single-neutral-actions-check-2 Confirmed" at bounding box center [510, 50] width 140 height 20
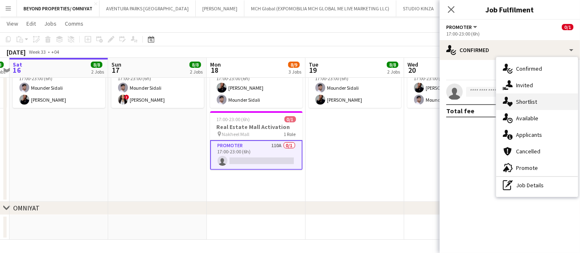
click at [520, 98] on div "single-neutral-actions-heart Shortlist" at bounding box center [537, 101] width 82 height 17
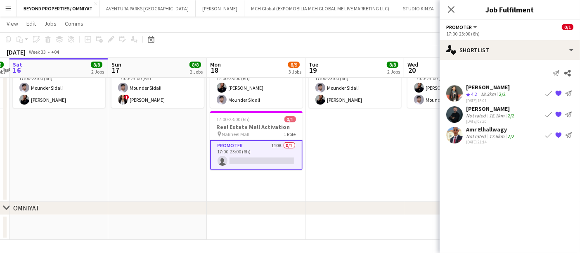
click at [455, 137] on app-user-avatar at bounding box center [454, 135] width 17 height 17
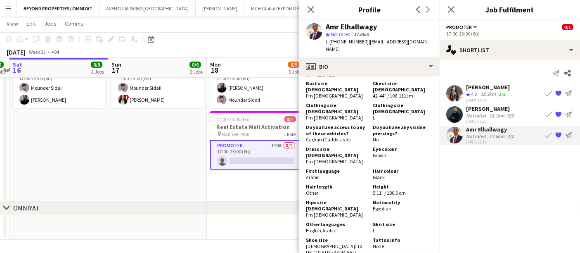
scroll to position [494, 0]
click at [481, 103] on app-shortlist-tab "Maricar Dizon Crew rating 4.2 18.3km 2/2 08-08-2025 18:01 Book crew {{ spriteTi…" at bounding box center [510, 113] width 140 height 61
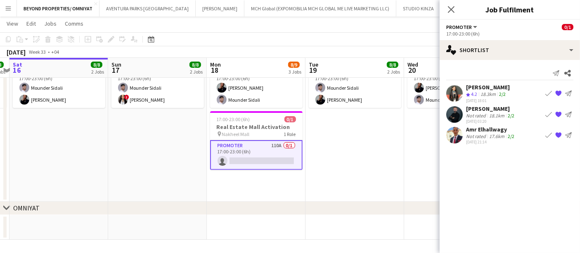
click at [482, 112] on div "Not rated" at bounding box center [476, 115] width 21 height 6
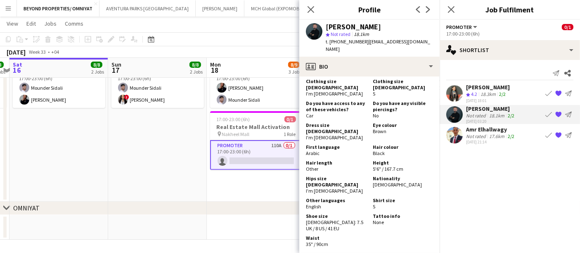
scroll to position [447, 0]
click at [475, 94] on span "4.2" at bounding box center [474, 94] width 6 height 6
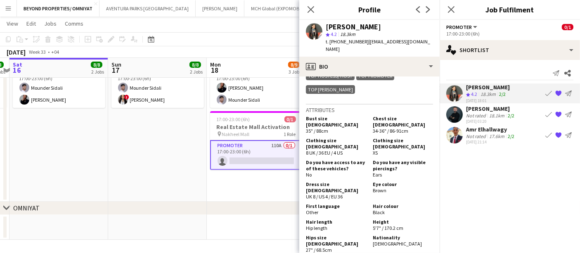
scroll to position [497, 0]
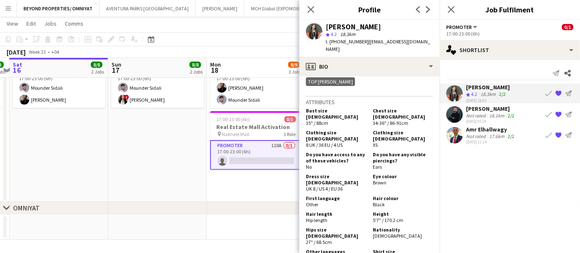
click at [238, 210] on div "chevron-right OMNIYAT" at bounding box center [290, 207] width 580 height 13
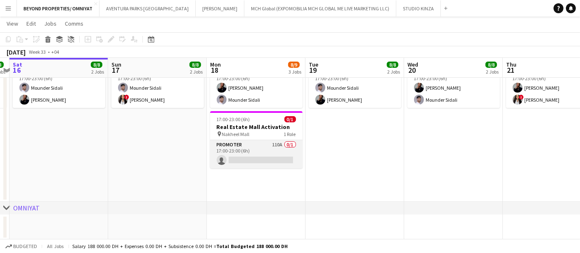
click at [261, 157] on app-card-role "Promoter 110A 0/1 17:00-23:00 (6h) single-neutral-actions" at bounding box center [256, 154] width 92 height 28
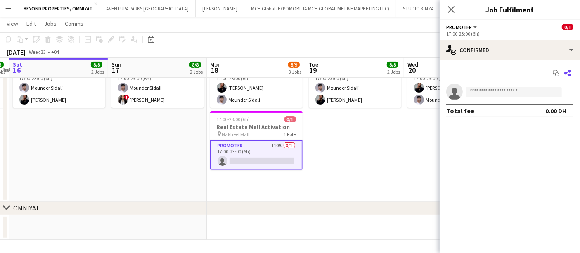
click at [568, 72] on icon "Share" at bounding box center [567, 73] width 7 height 7
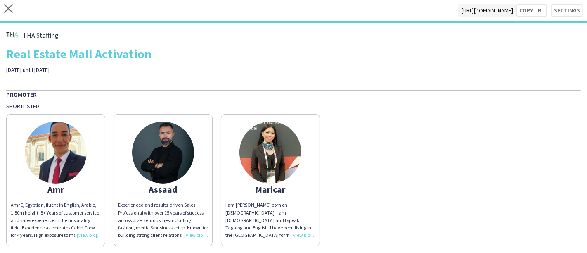
click at [65, 141] on img at bounding box center [56, 152] width 62 height 62
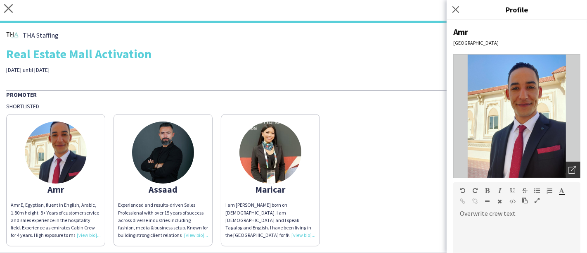
click at [568, 171] on icon "Open photos pop-in" at bounding box center [571, 169] width 7 height 7
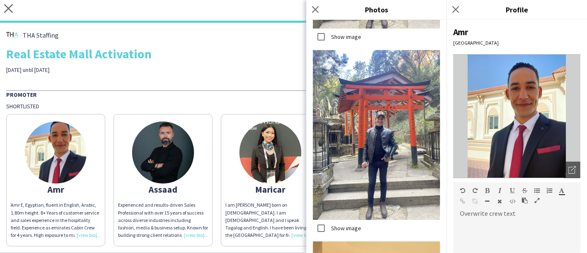
scroll to position [5618, 0]
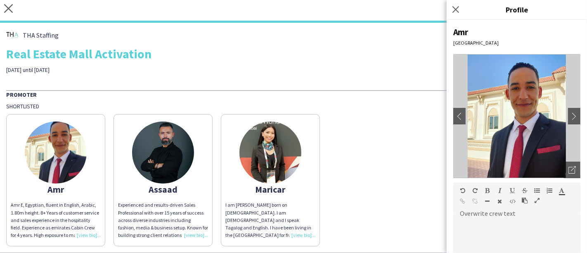
click at [173, 148] on img at bounding box center [163, 152] width 62 height 62
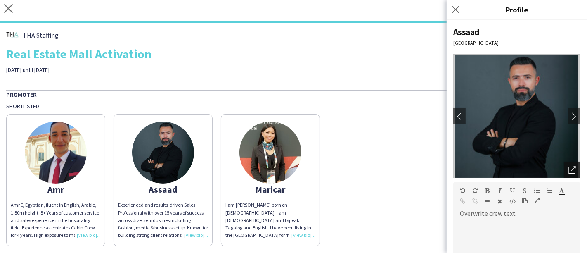
click at [568, 168] on icon "Open photos pop-in" at bounding box center [571, 169] width 7 height 7
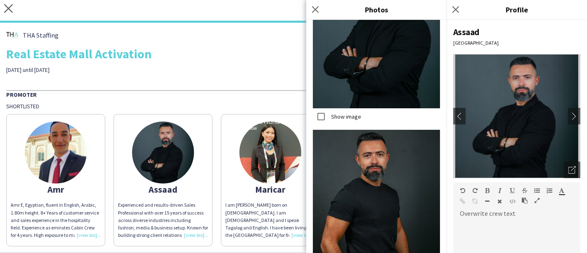
scroll to position [276, 0]
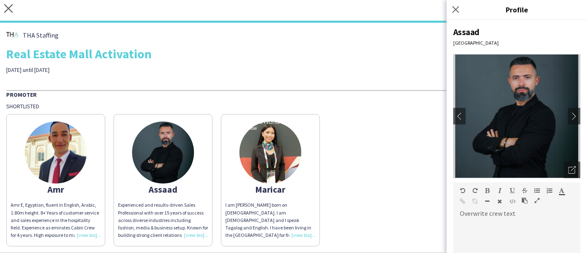
click at [263, 159] on img at bounding box center [270, 152] width 62 height 62
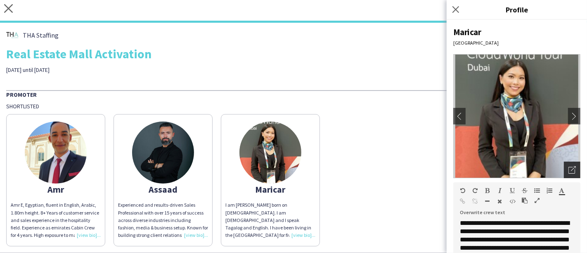
click at [568, 169] on icon "Open photos pop-in" at bounding box center [571, 169] width 7 height 7
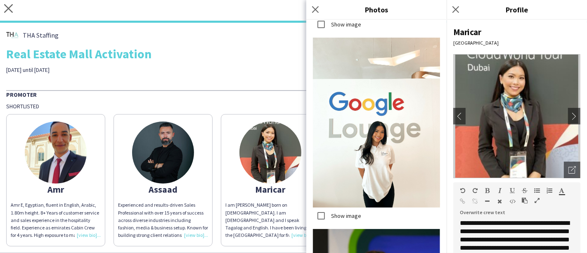
scroll to position [7368, 0]
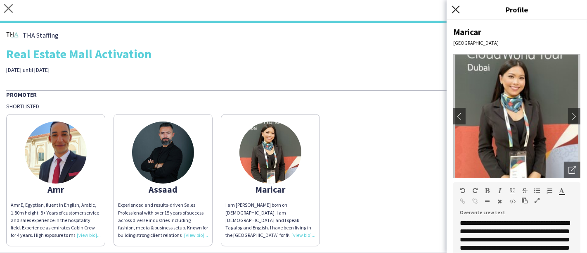
click at [457, 12] on icon "Close pop-in" at bounding box center [456, 9] width 8 height 8
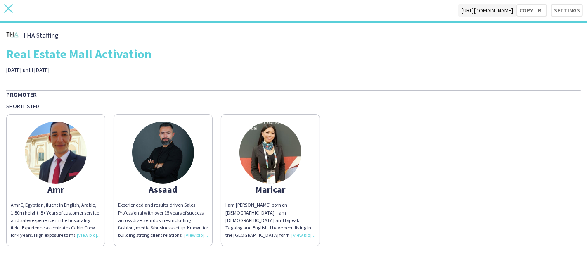
click at [9, 9] on icon at bounding box center [8, 8] width 9 height 9
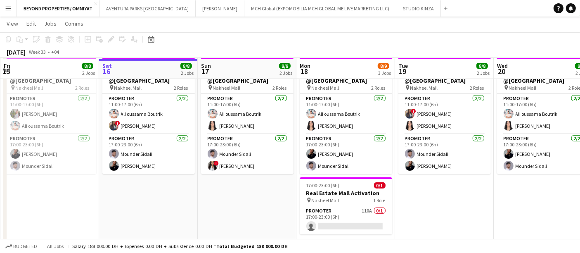
scroll to position [190, 0]
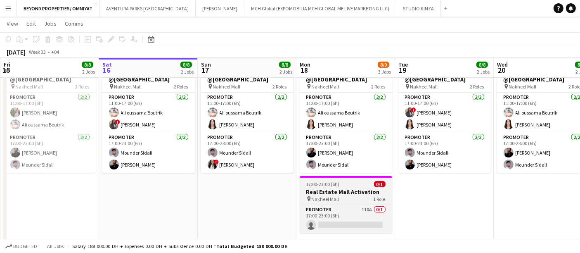
click at [327, 200] on span "Nakheel Mall" at bounding box center [326, 199] width 28 height 6
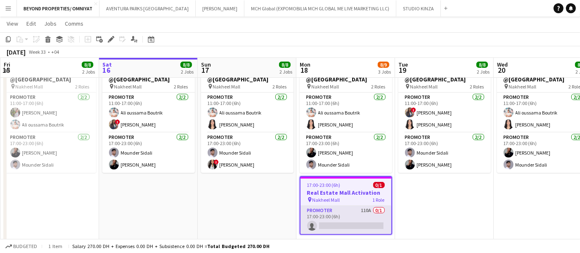
click at [326, 209] on app-card-role "Promoter 110A 0/1 17:00-23:00 (6h) single-neutral-actions" at bounding box center [346, 220] width 91 height 28
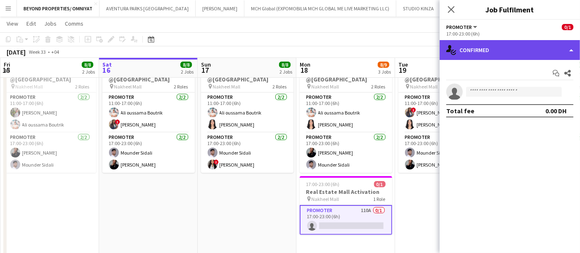
click at [499, 49] on div "single-neutral-actions-check-2 Confirmed" at bounding box center [510, 50] width 140 height 20
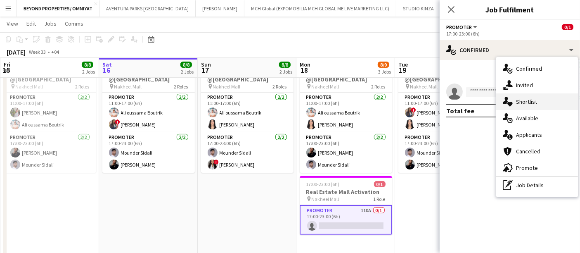
click at [533, 99] on div "single-neutral-actions-heart Shortlist" at bounding box center [537, 101] width 82 height 17
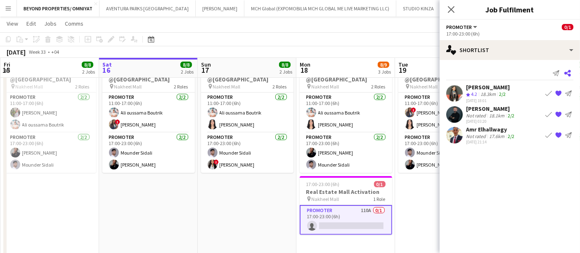
click at [569, 71] on icon at bounding box center [567, 73] width 7 height 7
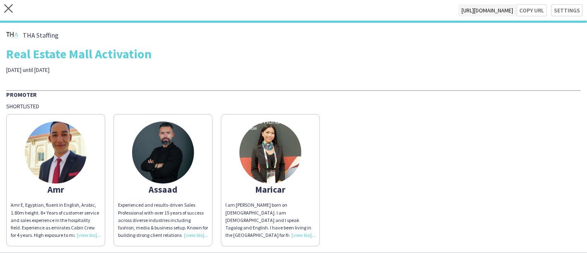
click at [52, 148] on img at bounding box center [56, 152] width 62 height 62
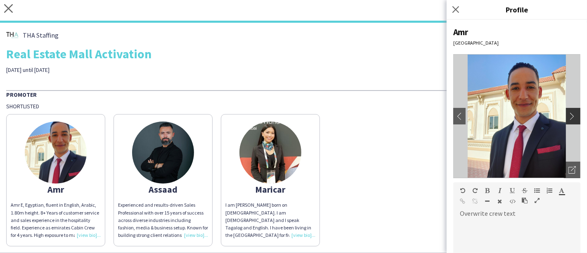
click at [568, 116] on app-icon "chevron-right" at bounding box center [574, 115] width 12 height 7
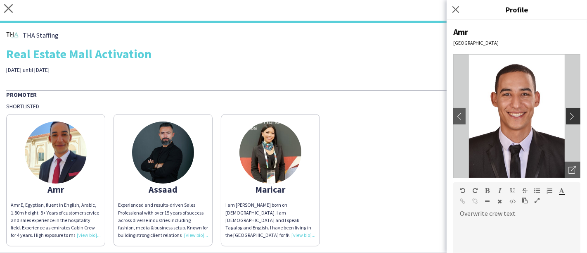
click at [568, 116] on app-icon "chevron-right" at bounding box center [574, 115] width 12 height 7
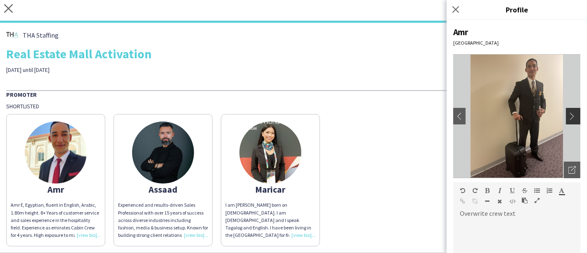
click at [568, 116] on app-icon "chevron-right" at bounding box center [574, 115] width 12 height 7
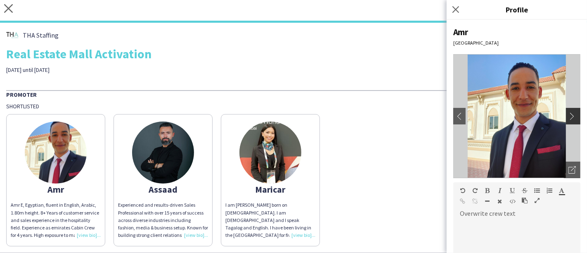
click at [568, 116] on app-icon "chevron-right" at bounding box center [574, 115] width 12 height 7
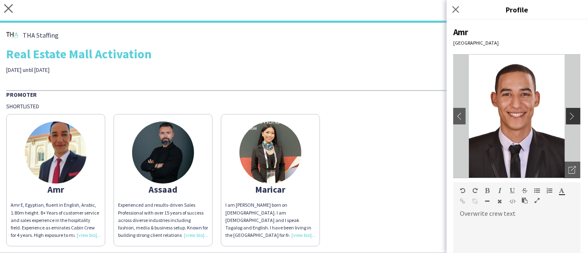
click at [568, 114] on app-icon "chevron-right" at bounding box center [574, 115] width 12 height 7
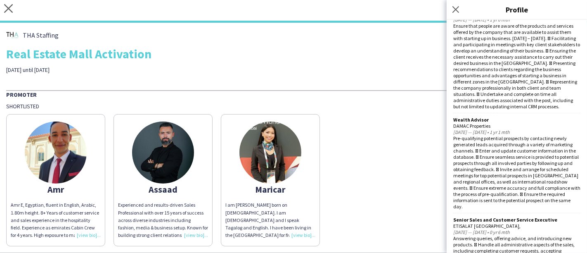
scroll to position [603, 0]
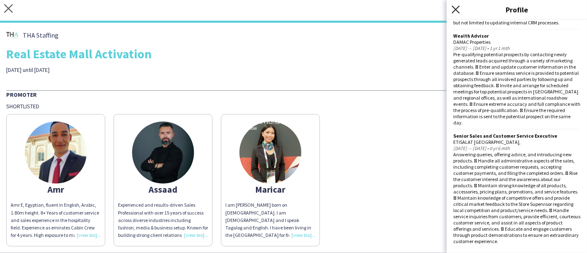
click at [457, 8] on icon at bounding box center [456, 9] width 8 height 8
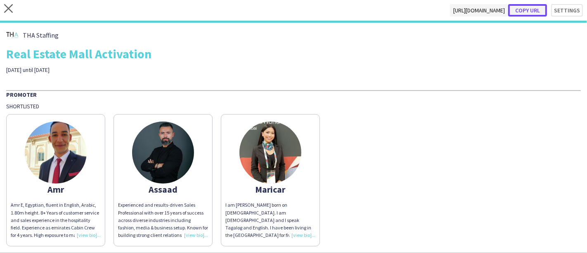
click at [526, 11] on button "Copy url" at bounding box center [527, 10] width 39 height 12
click at [525, 10] on button "Copy url" at bounding box center [527, 10] width 39 height 12
click at [2, 6] on div "close https://admin.liveforce.co/v2/s/f9024290-ed64-48dc-8ce5-ae1c2506eb9a Copy…" at bounding box center [293, 11] width 587 height 23
click at [11, 9] on icon "close" at bounding box center [8, 8] width 9 height 9
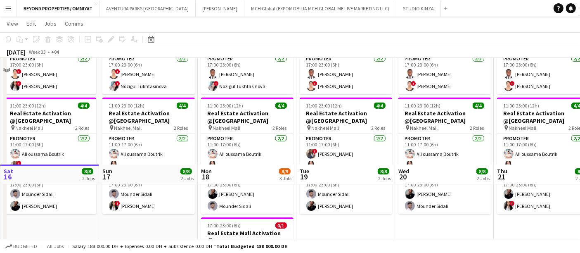
scroll to position [255, 0]
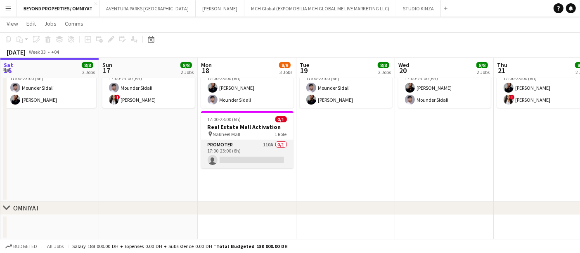
click at [252, 147] on app-card-role "Promoter 110A 0/1 17:00-23:00 (6h) single-neutral-actions" at bounding box center [247, 154] width 92 height 28
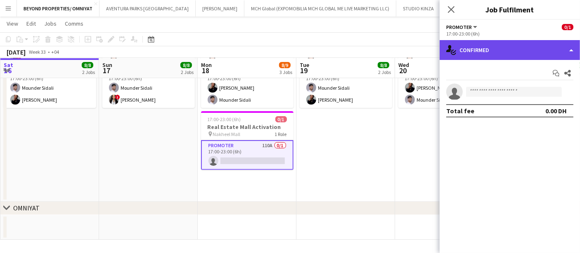
click at [523, 52] on div "single-neutral-actions-check-2 Confirmed" at bounding box center [510, 50] width 140 height 20
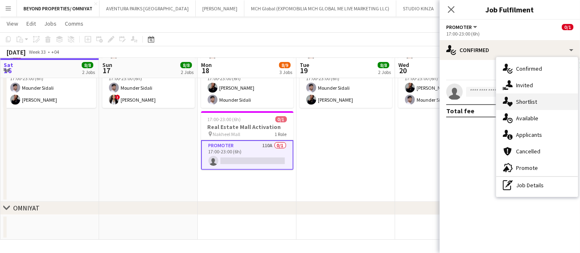
click at [539, 102] on div "single-neutral-actions-heart Shortlist" at bounding box center [537, 101] width 82 height 17
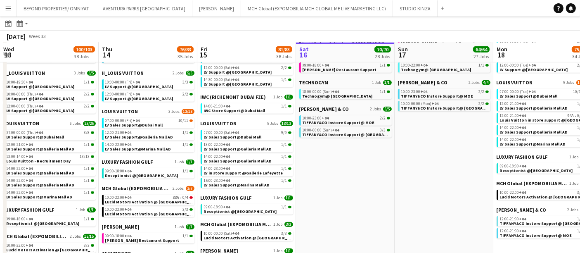
scroll to position [0, 324]
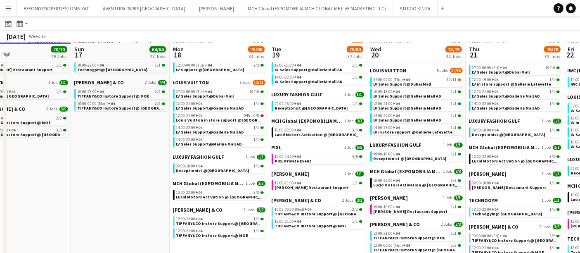
click at [6, 8] on app-icon "Menu" at bounding box center [8, 8] width 7 height 7
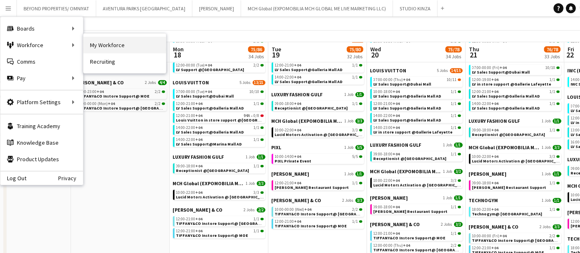
click at [124, 42] on link "My Workforce" at bounding box center [124, 45] width 83 height 17
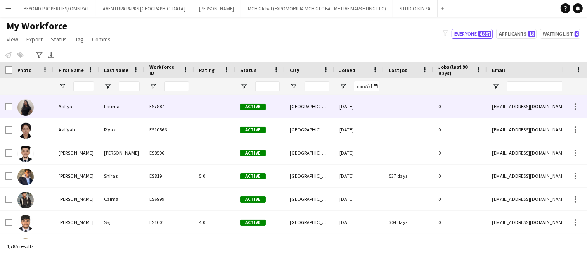
type input "*******"
type input "**********"
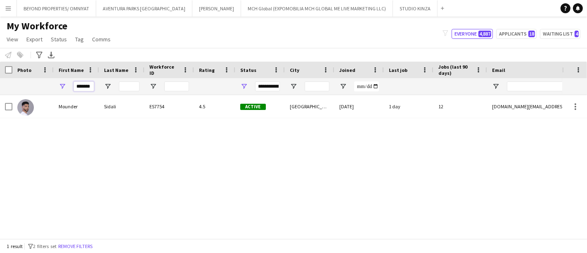
click at [89, 86] on input "*******" at bounding box center [83, 86] width 21 height 10
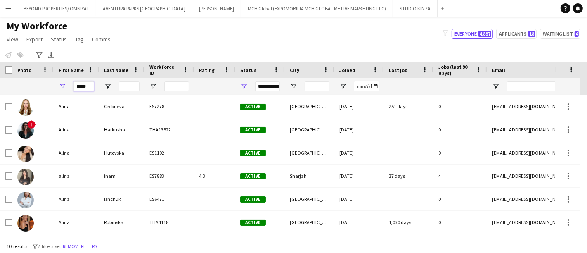
type input "*****"
click at [47, 86] on div at bounding box center [32, 86] width 31 height 17
click at [123, 87] on input "Last Name Filter Input" at bounding box center [129, 86] width 21 height 10
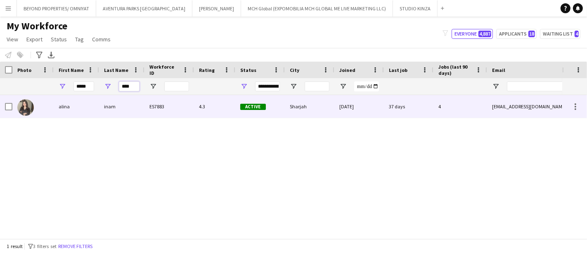
type input "****"
click at [30, 105] on img at bounding box center [25, 107] width 17 height 17
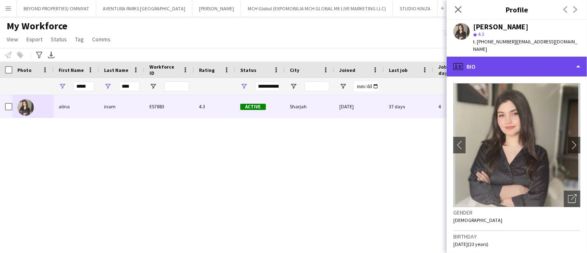
click at [506, 57] on div "profile Bio" at bounding box center [517, 67] width 140 height 20
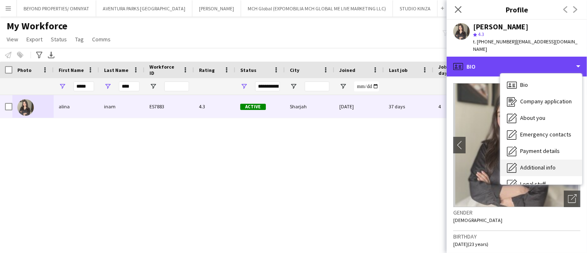
scroll to position [44, 0]
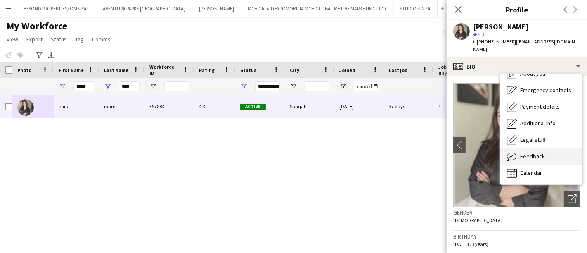
click at [546, 148] on div "Feedback Feedback" at bounding box center [541, 156] width 82 height 17
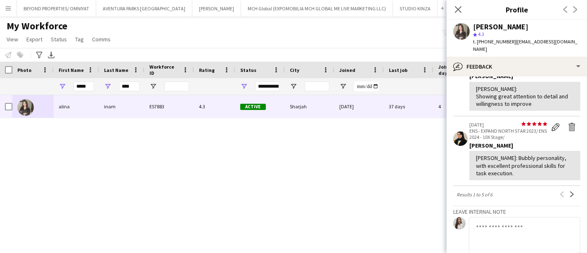
scroll to position [329, 0]
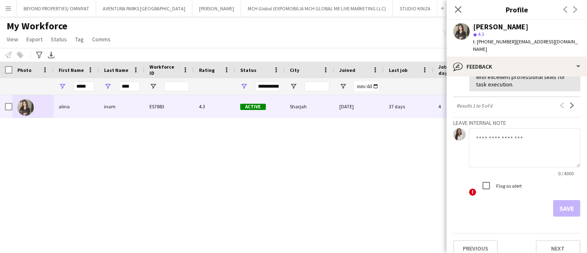
click at [548, 128] on textarea at bounding box center [524, 147] width 111 height 39
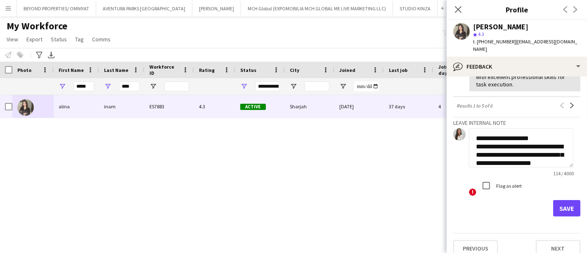
scroll to position [8, 0]
click at [499, 130] on textarea "**********" at bounding box center [521, 147] width 104 height 39
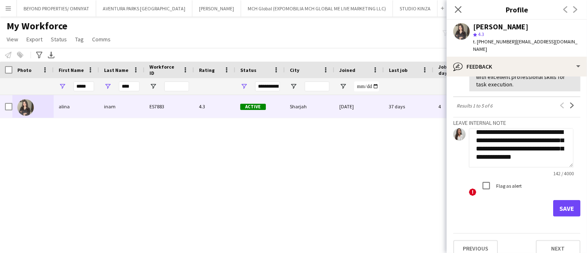
scroll to position [22, 0]
type textarea "**********"
click at [561, 200] on button "Save" at bounding box center [566, 208] width 27 height 17
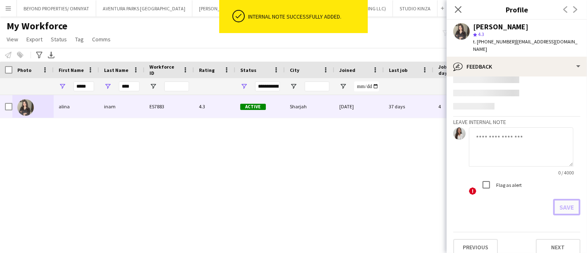
scroll to position [339, 0]
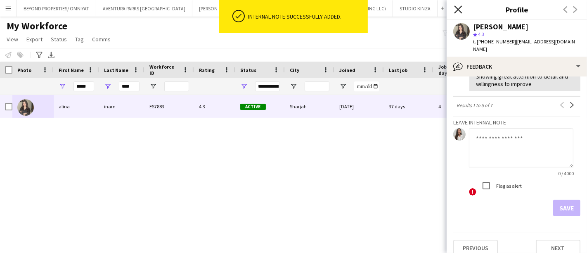
click at [459, 7] on icon "Close pop-in" at bounding box center [458, 9] width 8 height 8
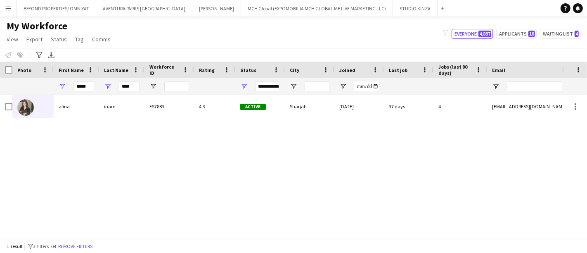
click at [79, 157] on div "alina inam ES7883 4.3 Active Sharjah 15-08-2024 37 days 4 alinainam4@gmail.com" at bounding box center [281, 163] width 562 height 136
drag, startPoint x: 89, startPoint y: 85, endPoint x: 70, endPoint y: 85, distance: 19.4
click at [70, 85] on div "*****" at bounding box center [76, 86] width 45 height 17
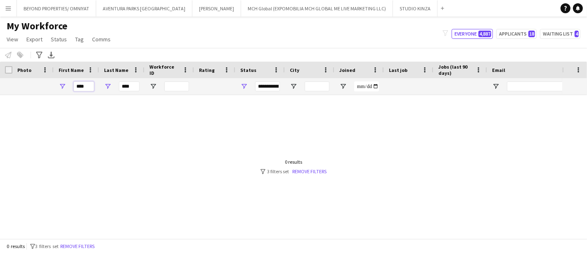
type input "****"
drag, startPoint x: 134, startPoint y: 86, endPoint x: 109, endPoint y: 87, distance: 25.2
click at [109, 87] on div "****" at bounding box center [121, 86] width 45 height 17
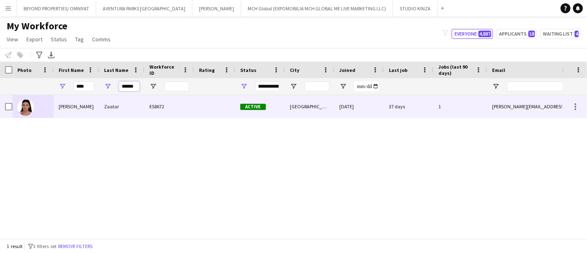
type input "******"
click at [71, 102] on div "Elsa" at bounding box center [76, 106] width 45 height 23
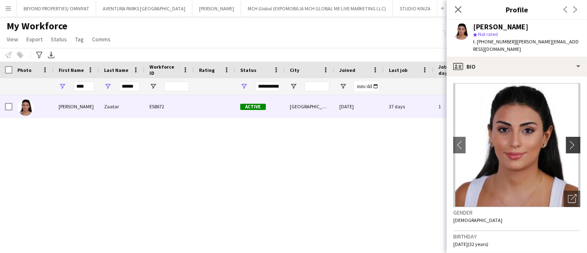
click at [570, 137] on button "chevron-right" at bounding box center [574, 145] width 17 height 17
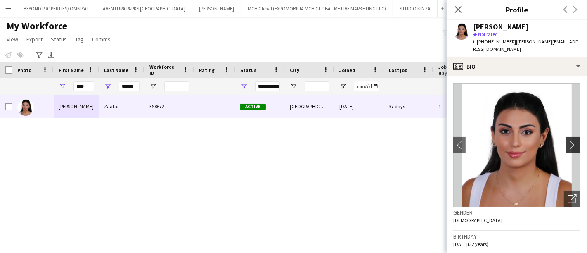
click at [568, 140] on app-icon "chevron-right" at bounding box center [574, 144] width 13 height 9
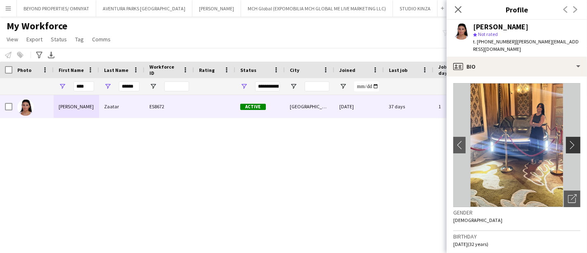
click at [568, 140] on app-icon "chevron-right" at bounding box center [574, 144] width 13 height 9
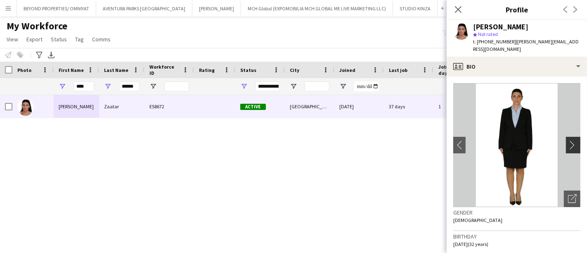
click at [568, 140] on app-icon "chevron-right" at bounding box center [574, 144] width 13 height 9
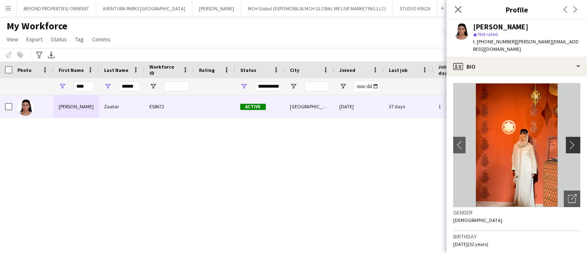
click at [568, 140] on app-icon "chevron-right" at bounding box center [574, 144] width 13 height 9
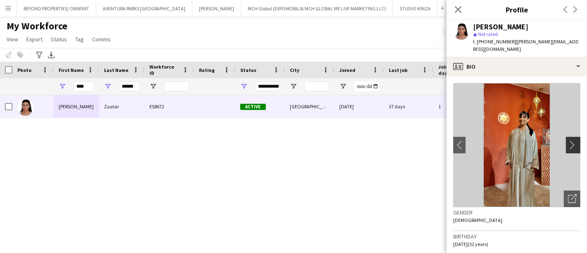
click at [568, 140] on app-icon "chevron-right" at bounding box center [574, 144] width 13 height 9
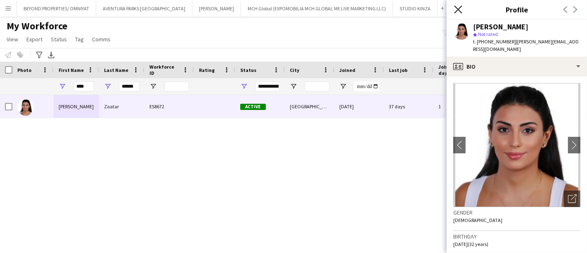
click at [458, 12] on icon "Close pop-in" at bounding box center [458, 9] width 8 height 8
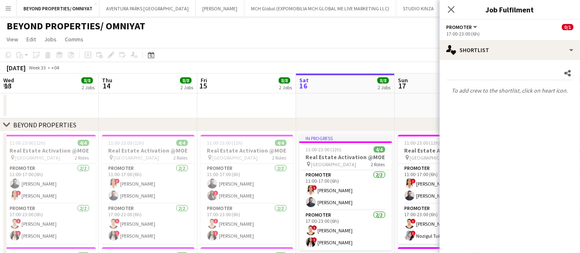
scroll to position [0, 296]
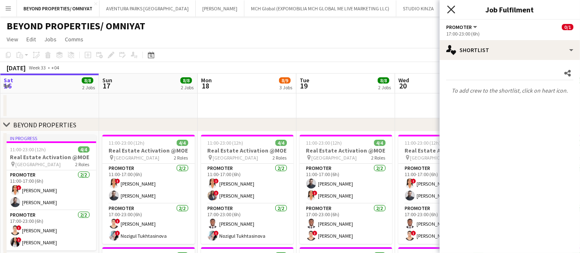
click at [450, 9] on icon at bounding box center [451, 9] width 8 height 8
